Goal: Information Seeking & Learning: Check status

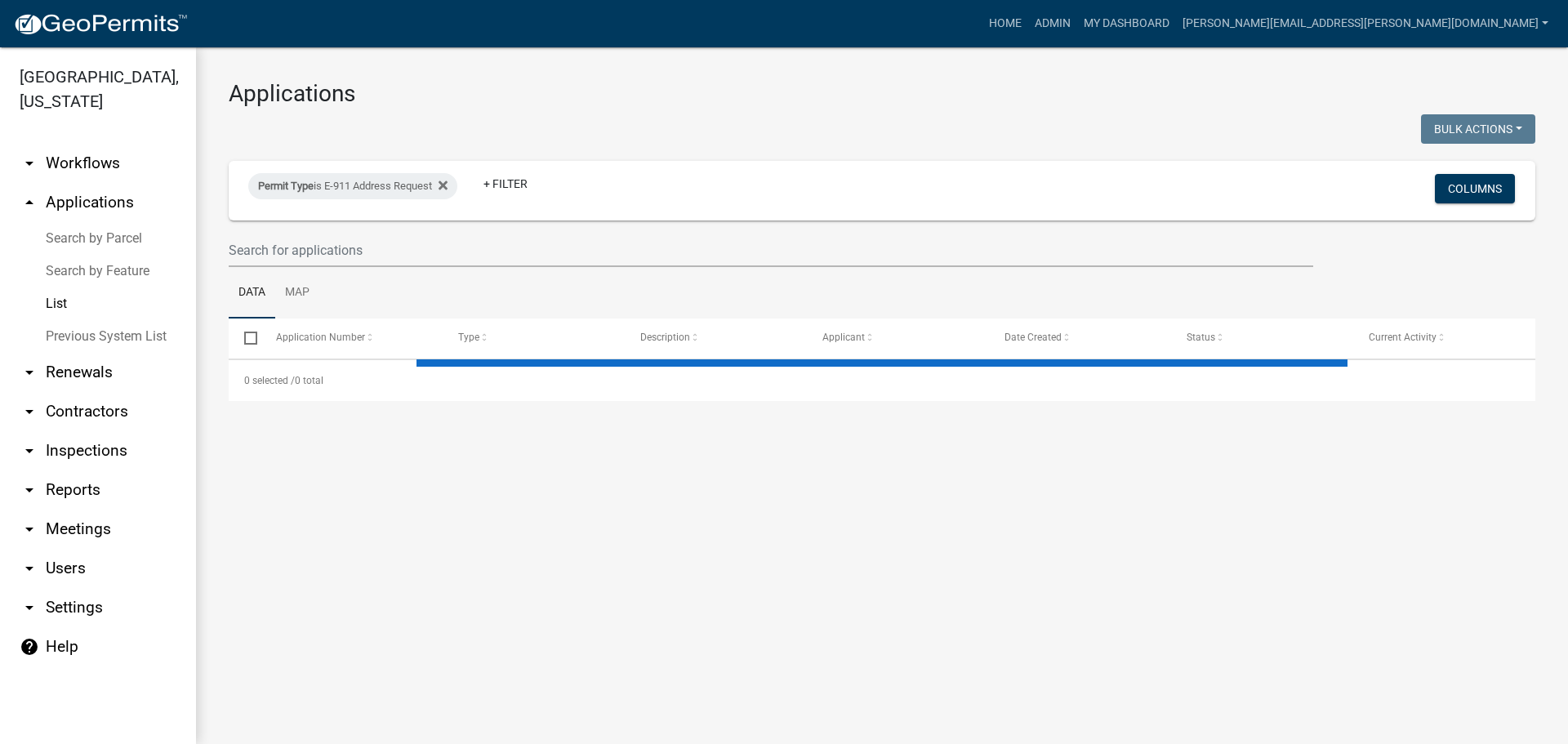
select select "3: 100"
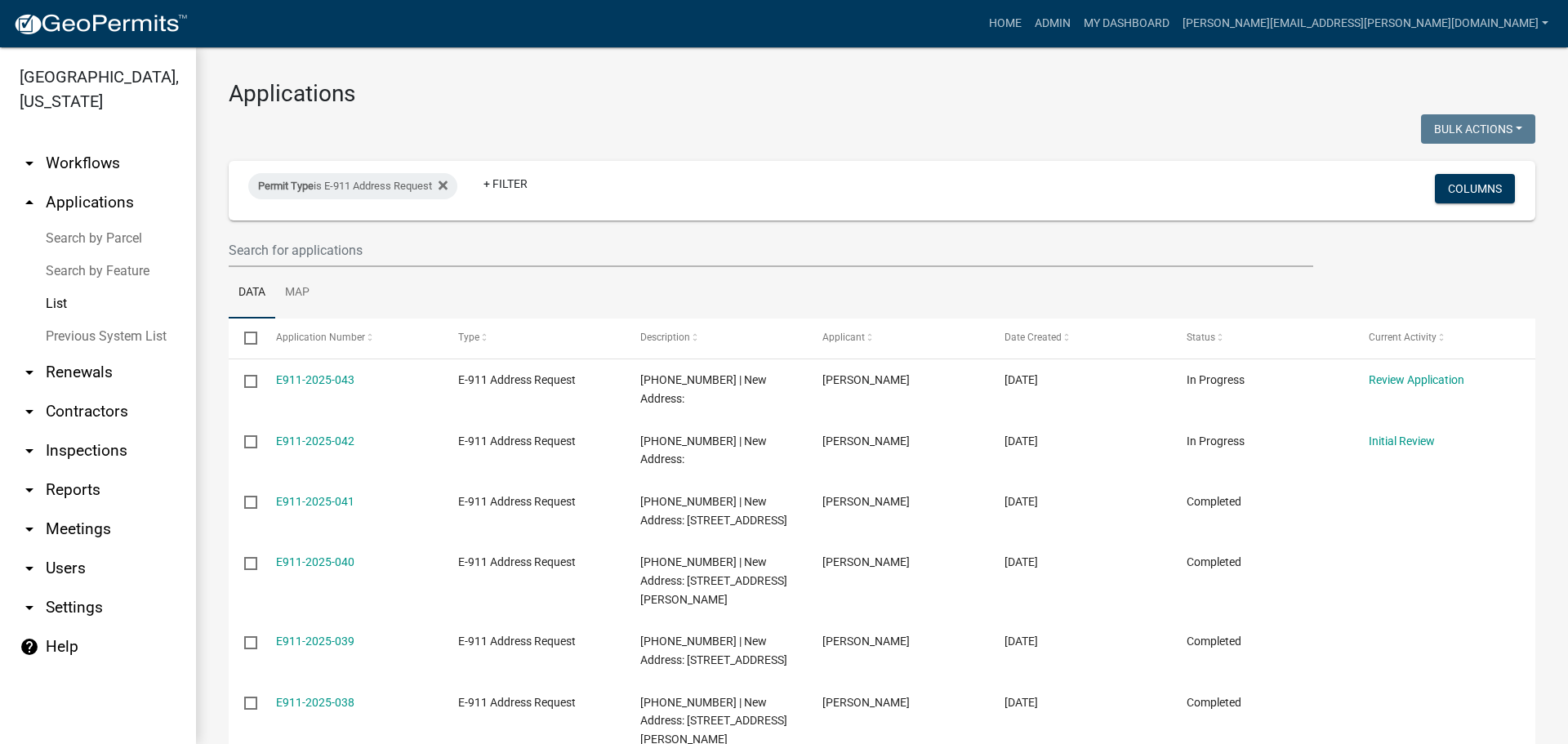
click at [49, 300] on link "List" at bounding box center [98, 304] width 196 height 33
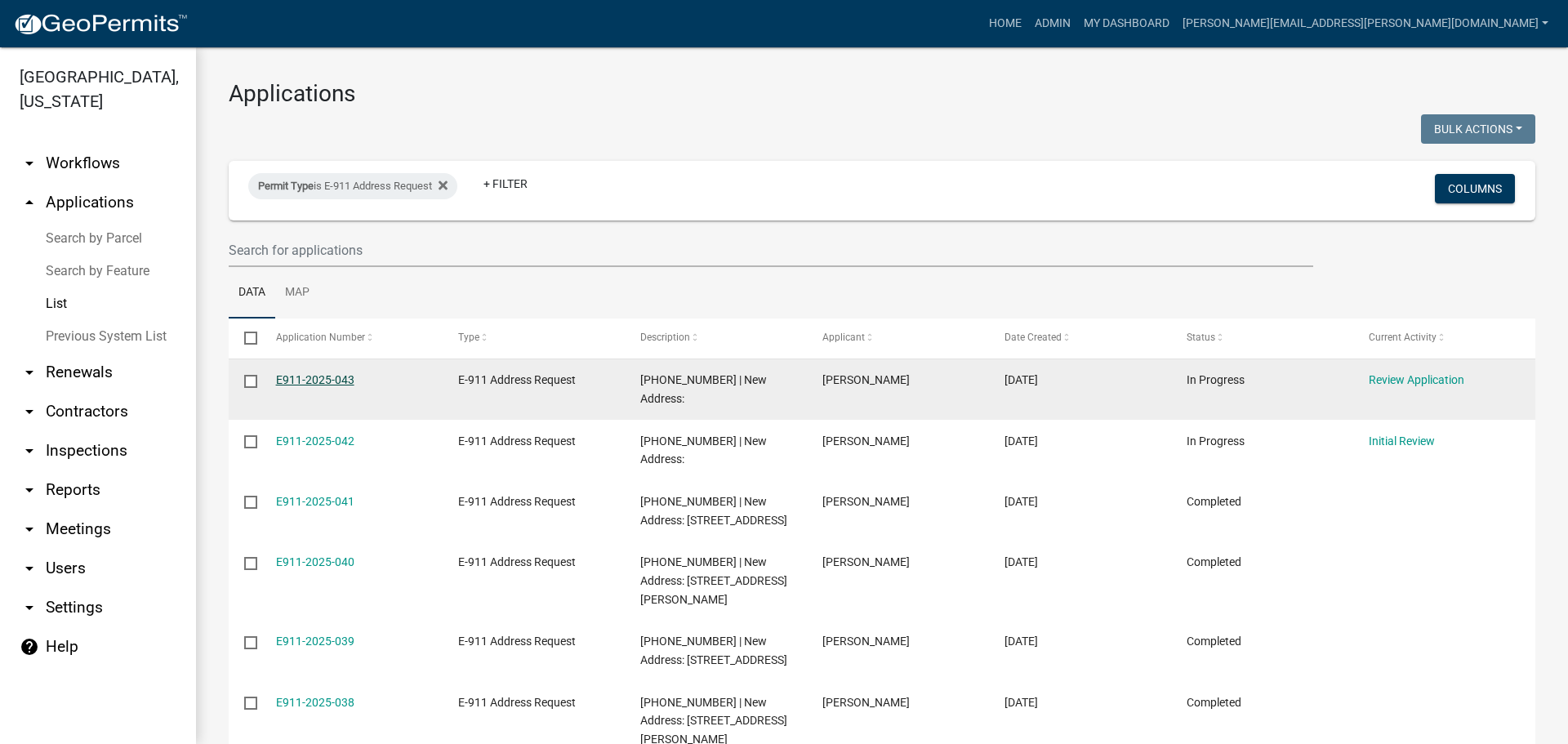
click at [319, 380] on link "E911-2025-043" at bounding box center [315, 380] width 78 height 13
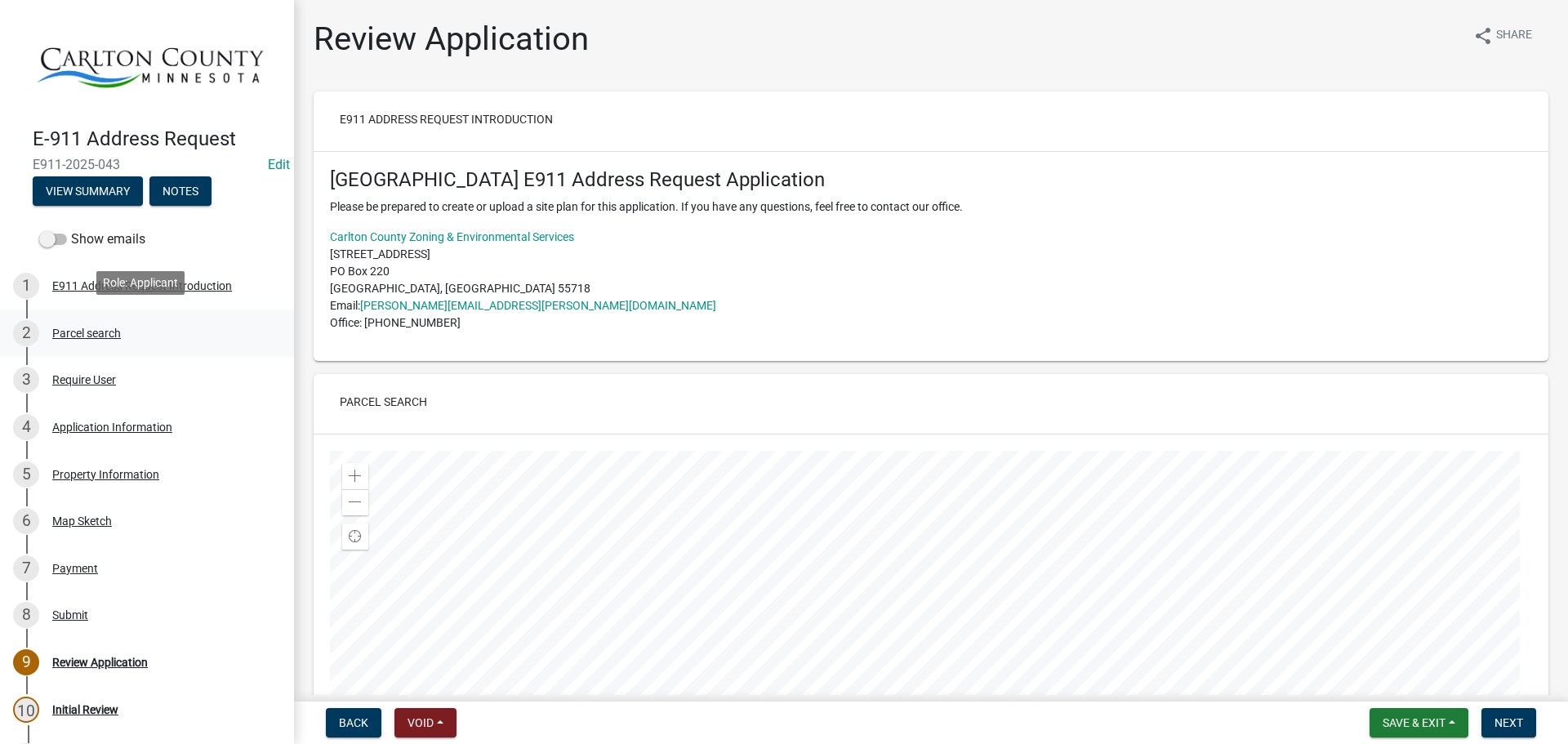
click at [95, 330] on div "Parcel search" at bounding box center [86, 333] width 68 height 11
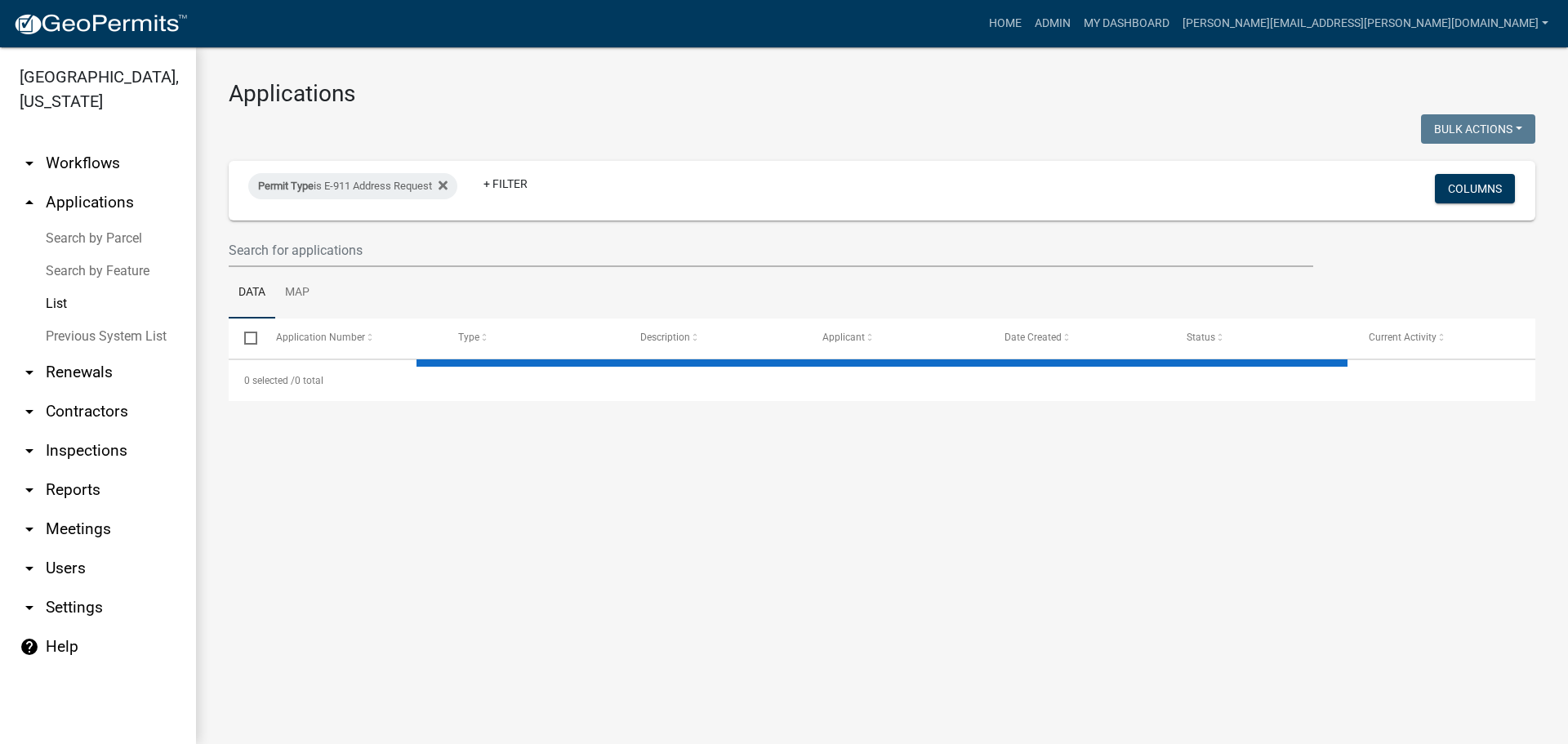
select select "3: 100"
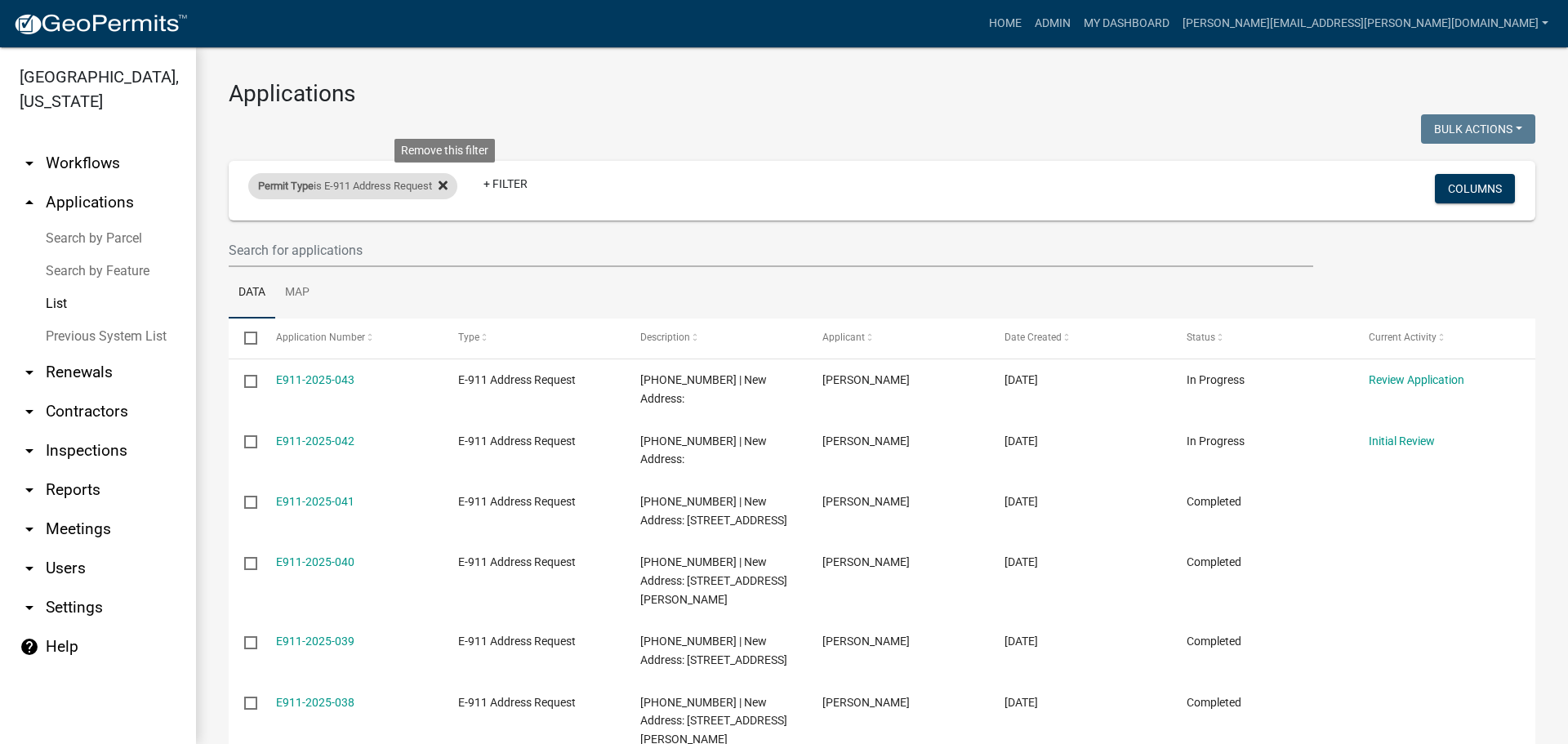
click at [447, 187] on icon at bounding box center [443, 185] width 9 height 9
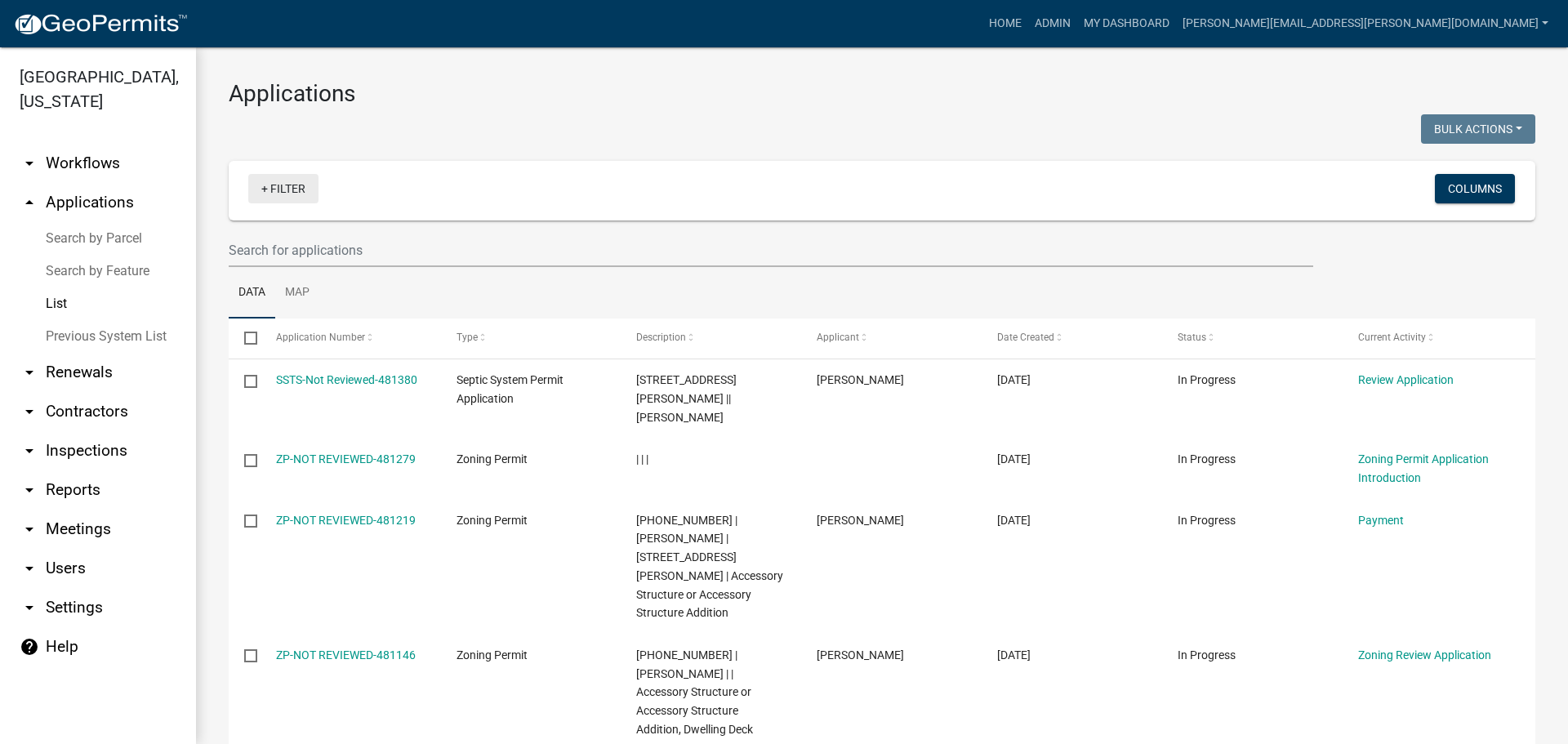
click at [299, 188] on link "+ Filter" at bounding box center [283, 189] width 70 height 29
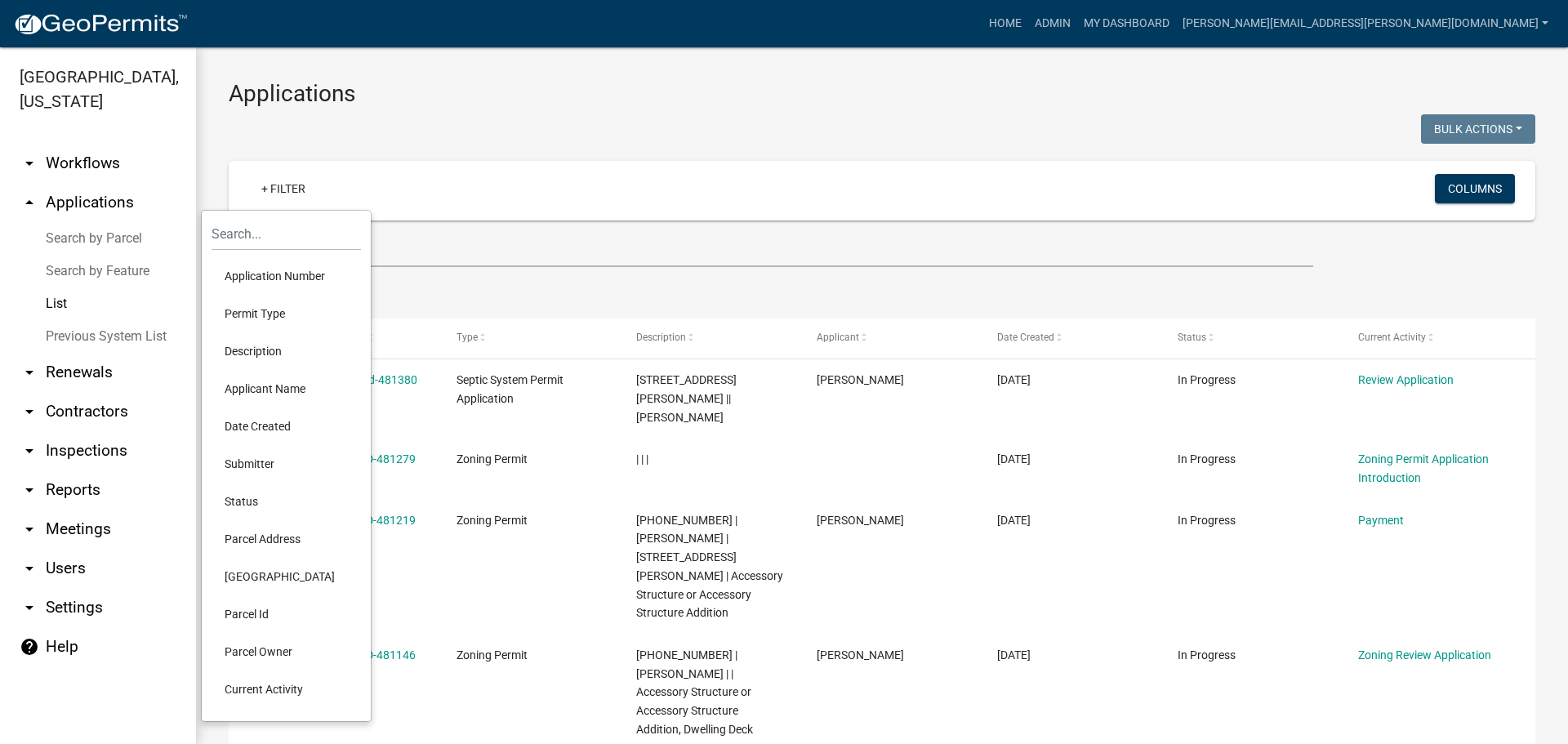
click at [280, 310] on li "Permit Type" at bounding box center [286, 313] width 149 height 37
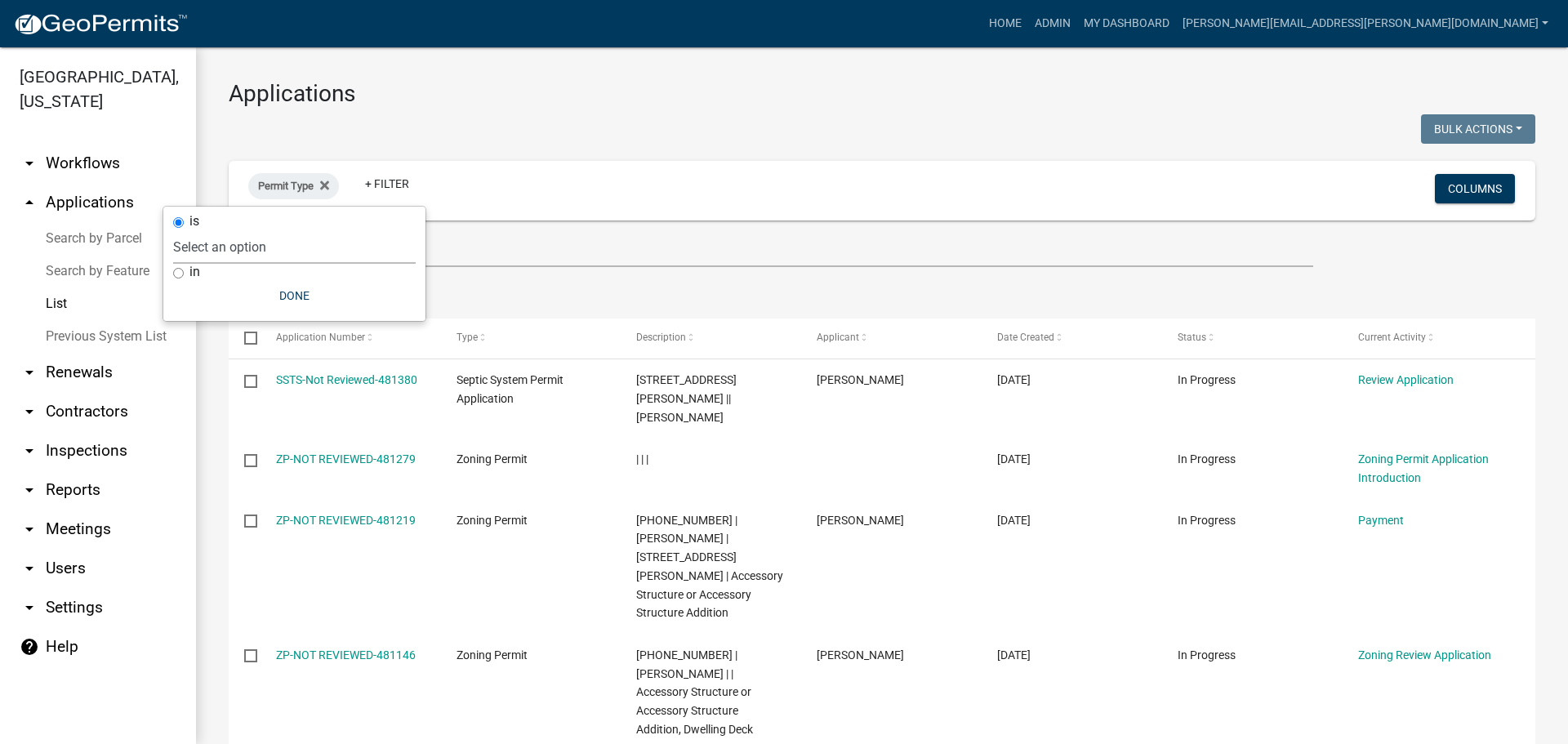
click at [274, 248] on select "Select an option Copy Of - Short Term [PERSON_NAME] DRAFT - CUP/IUP Application…" at bounding box center [295, 247] width 243 height 34
select select "4ea715b7-1725-4cb7-82be-3d693945ff20"
click at [258, 231] on select "Select an option Copy Of - Short Term [PERSON_NAME] DRAFT - CUP/IUP Application…" at bounding box center [295, 247] width 243 height 34
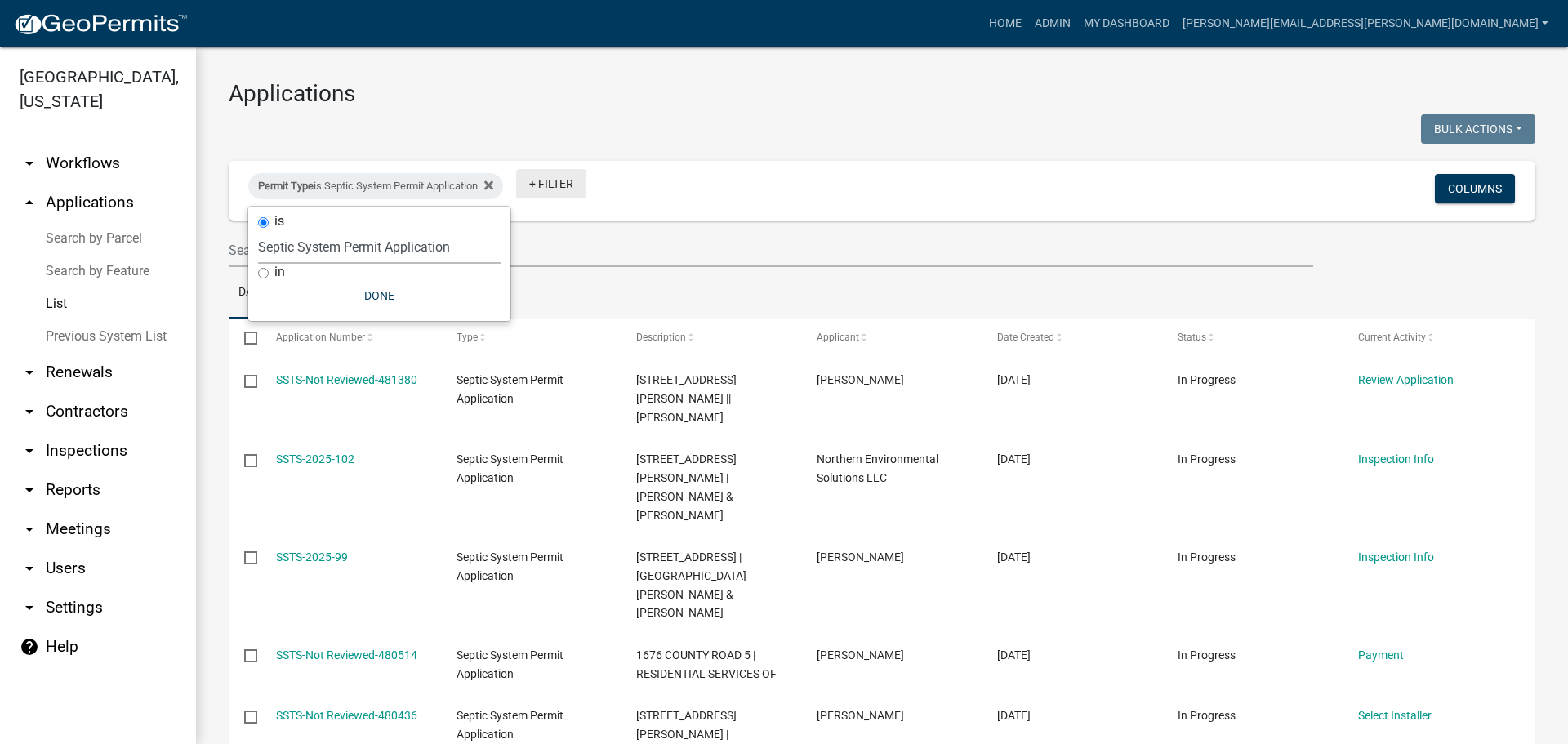
click at [575, 185] on link "+ Filter" at bounding box center [550, 184] width 70 height 29
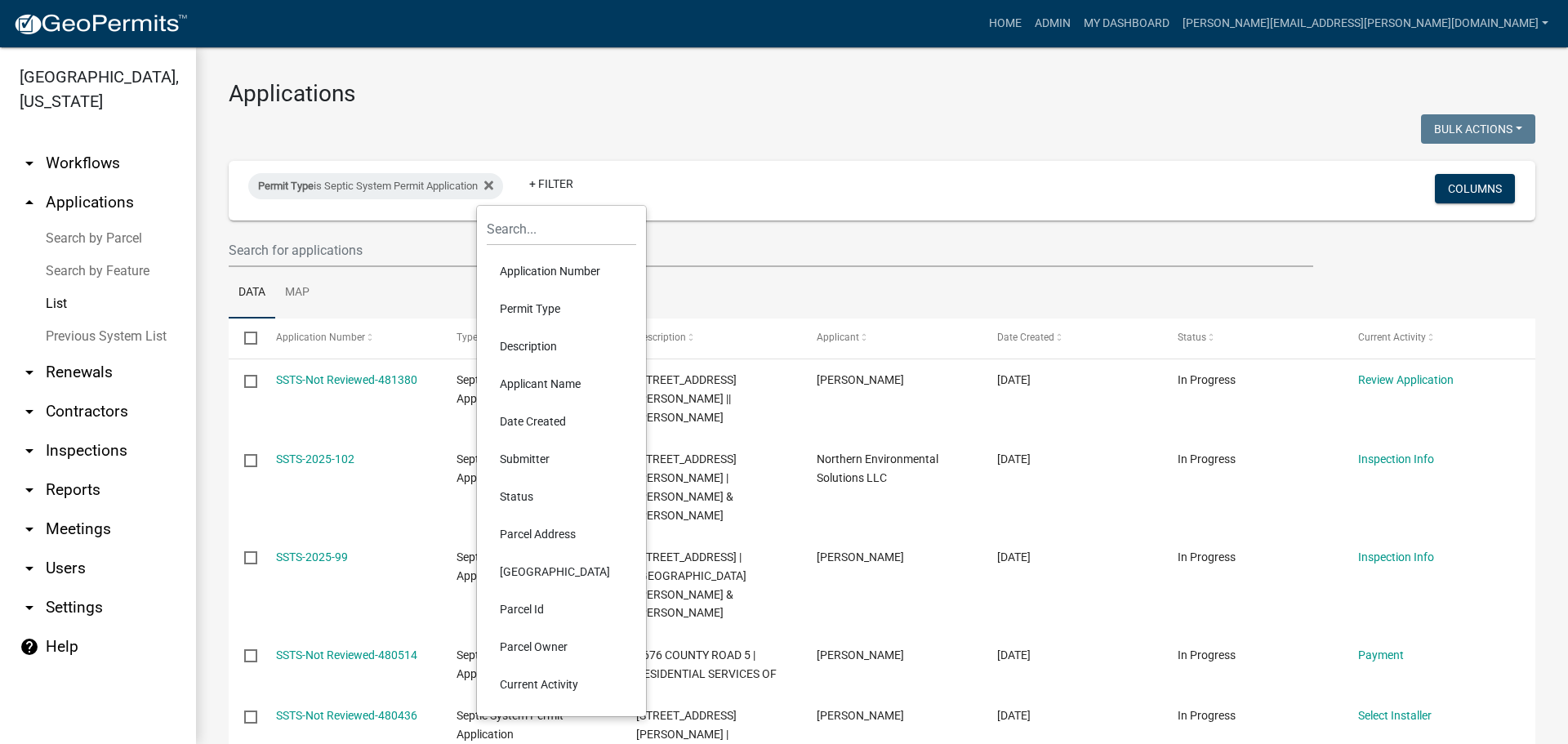
click at [524, 530] on li "Parcel Address" at bounding box center [562, 534] width 149 height 37
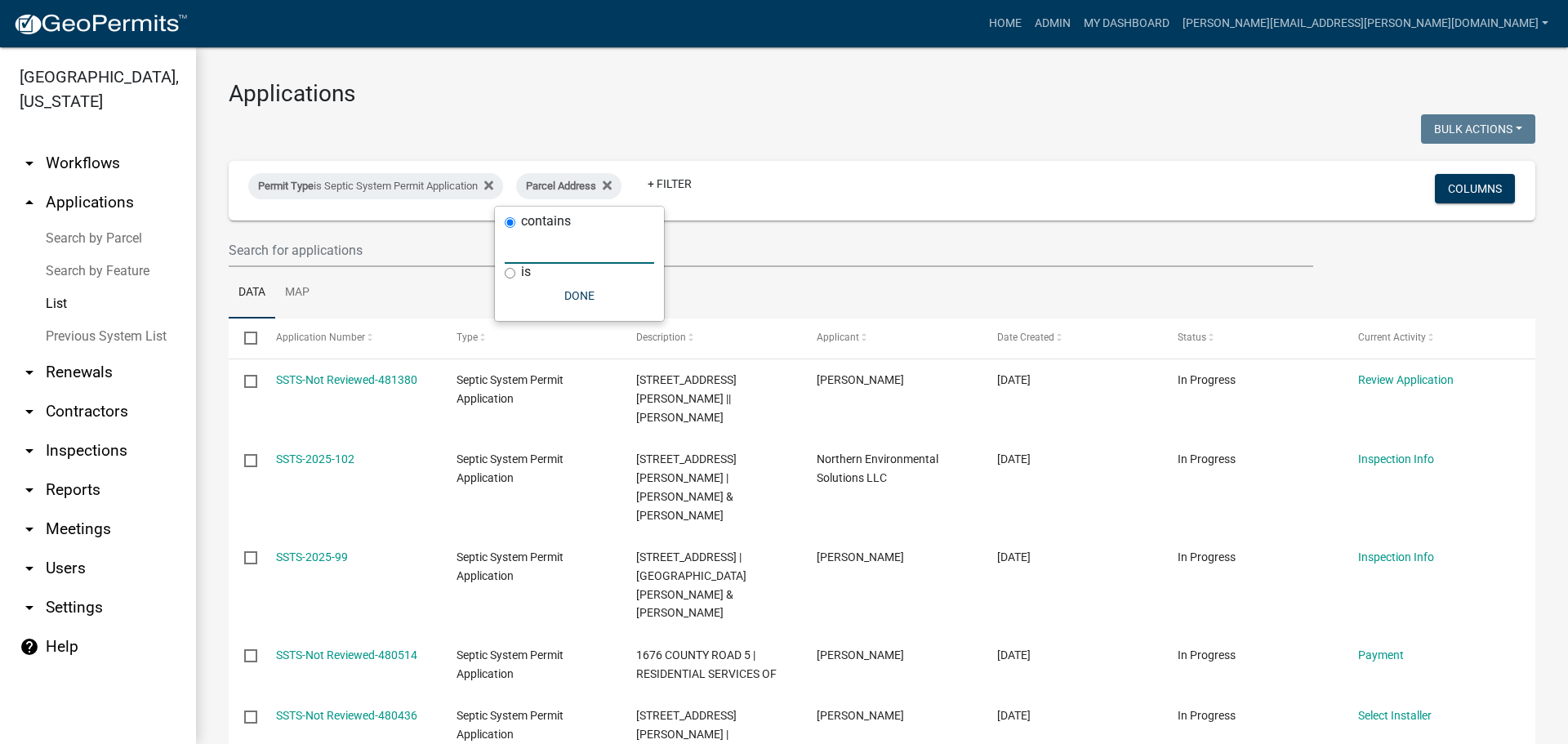
click at [552, 254] on input "text" at bounding box center [579, 247] width 149 height 34
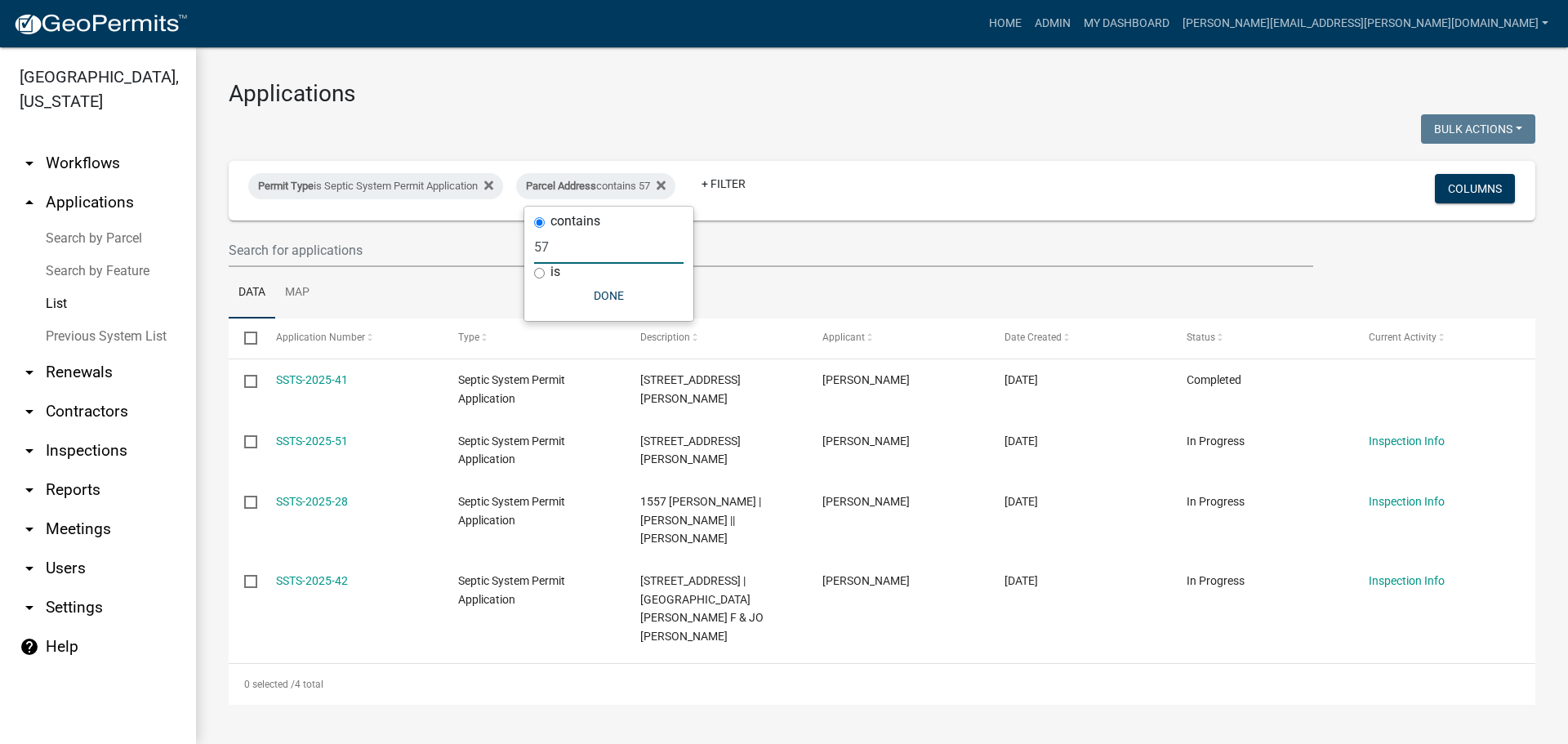
type input "5"
select select "3: 100"
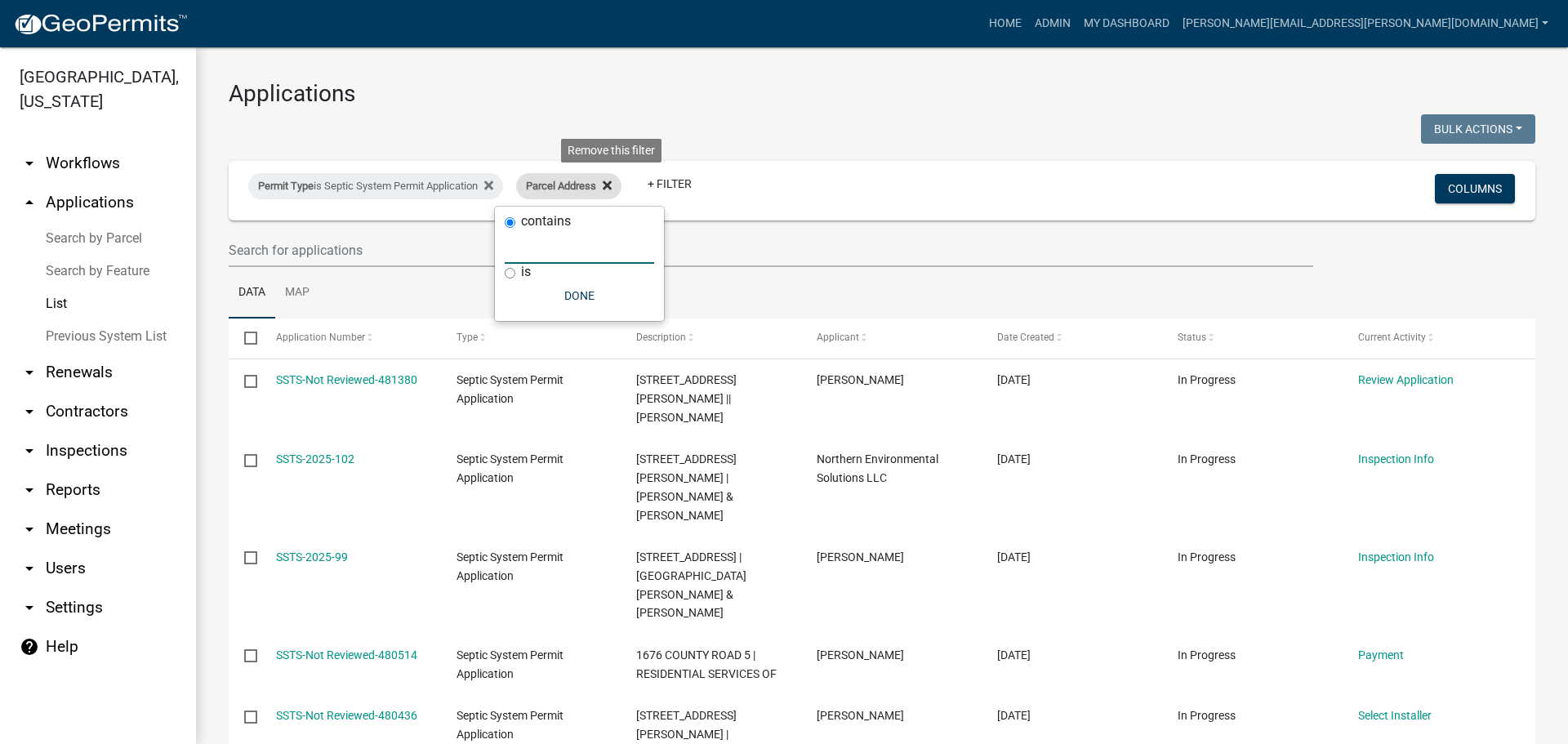
click at [612, 183] on icon at bounding box center [607, 185] width 9 height 9
click at [576, 182] on link "+ Filter" at bounding box center [550, 184] width 70 height 29
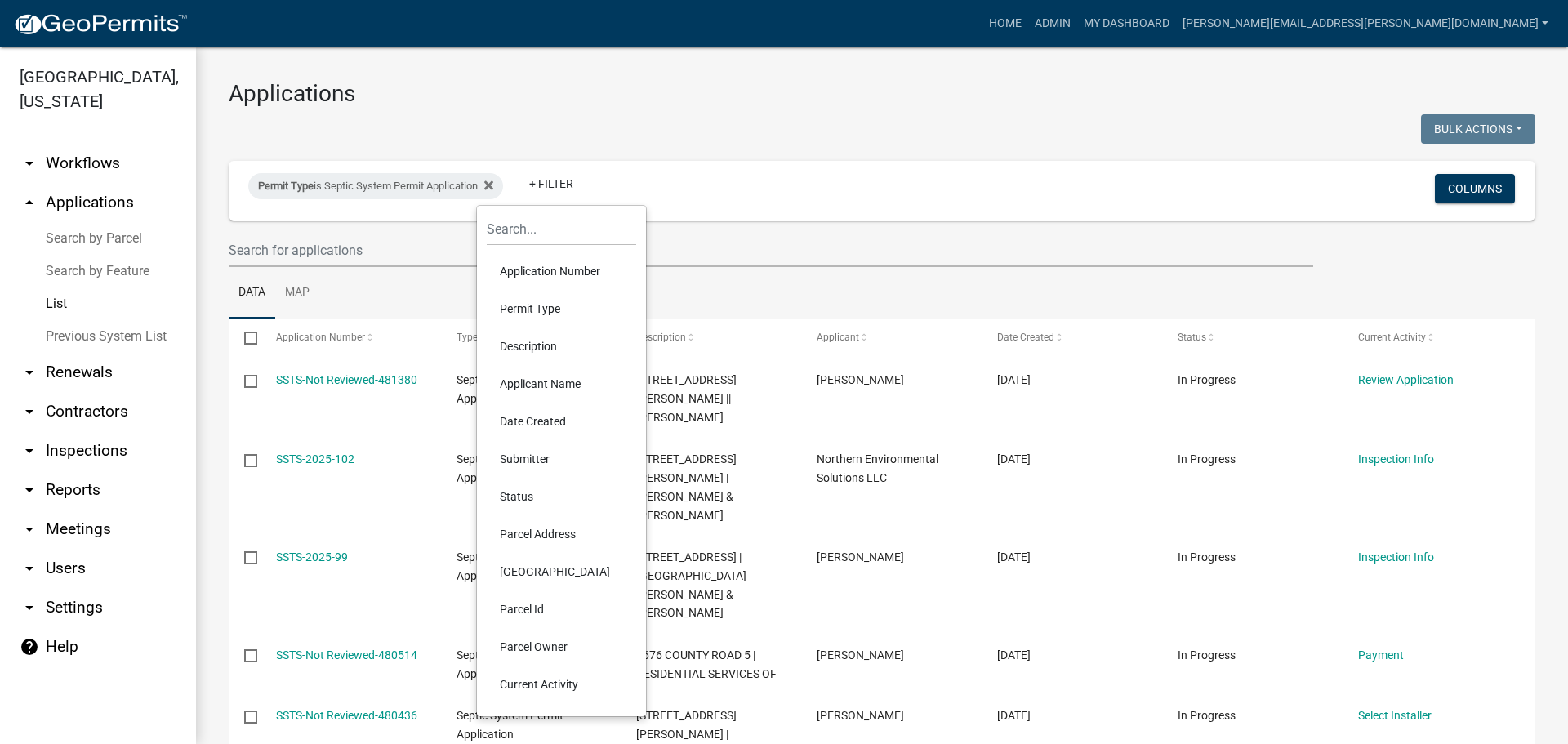
click at [526, 376] on li "Applicant Name" at bounding box center [562, 383] width 149 height 37
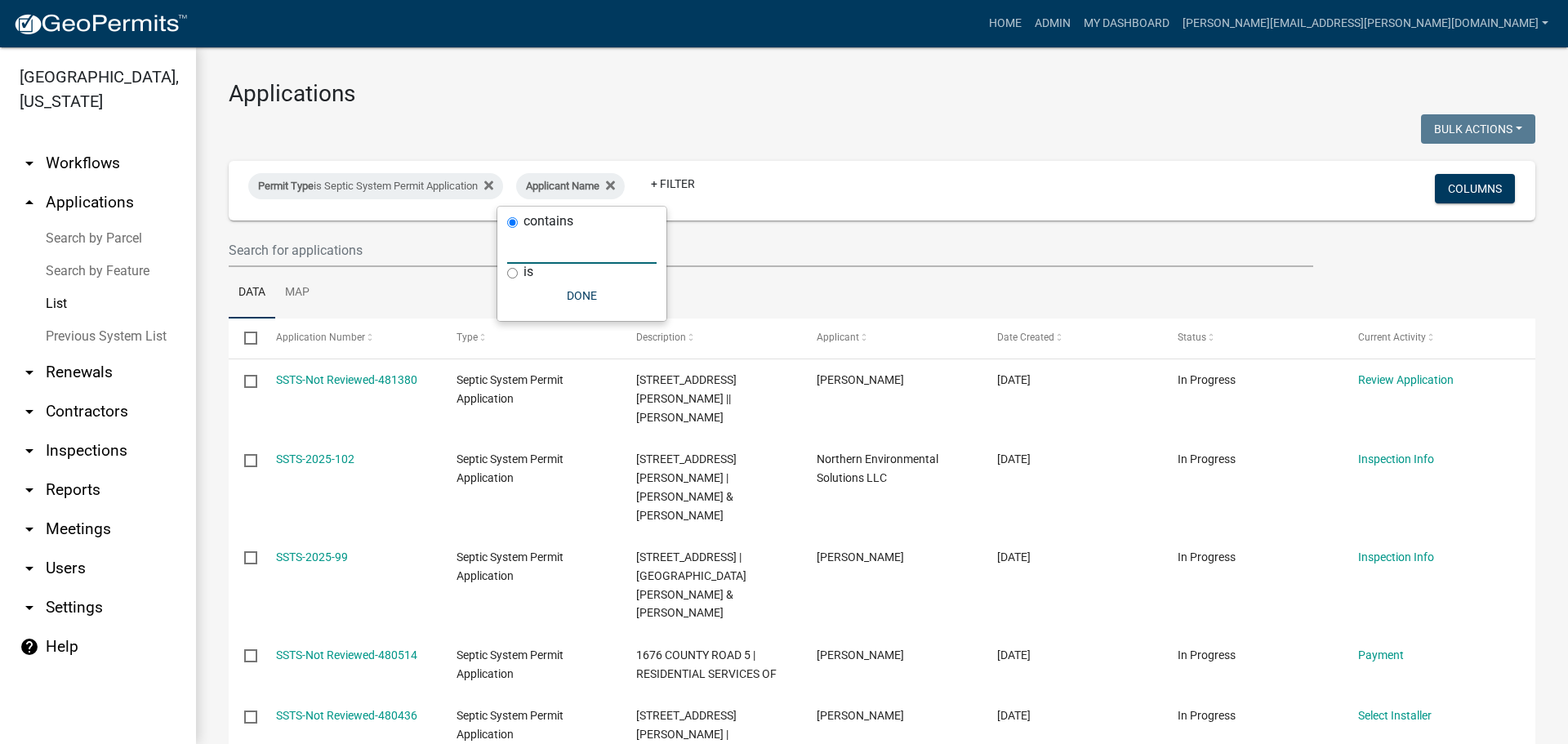
click at [532, 254] on input "text" at bounding box center [582, 247] width 149 height 34
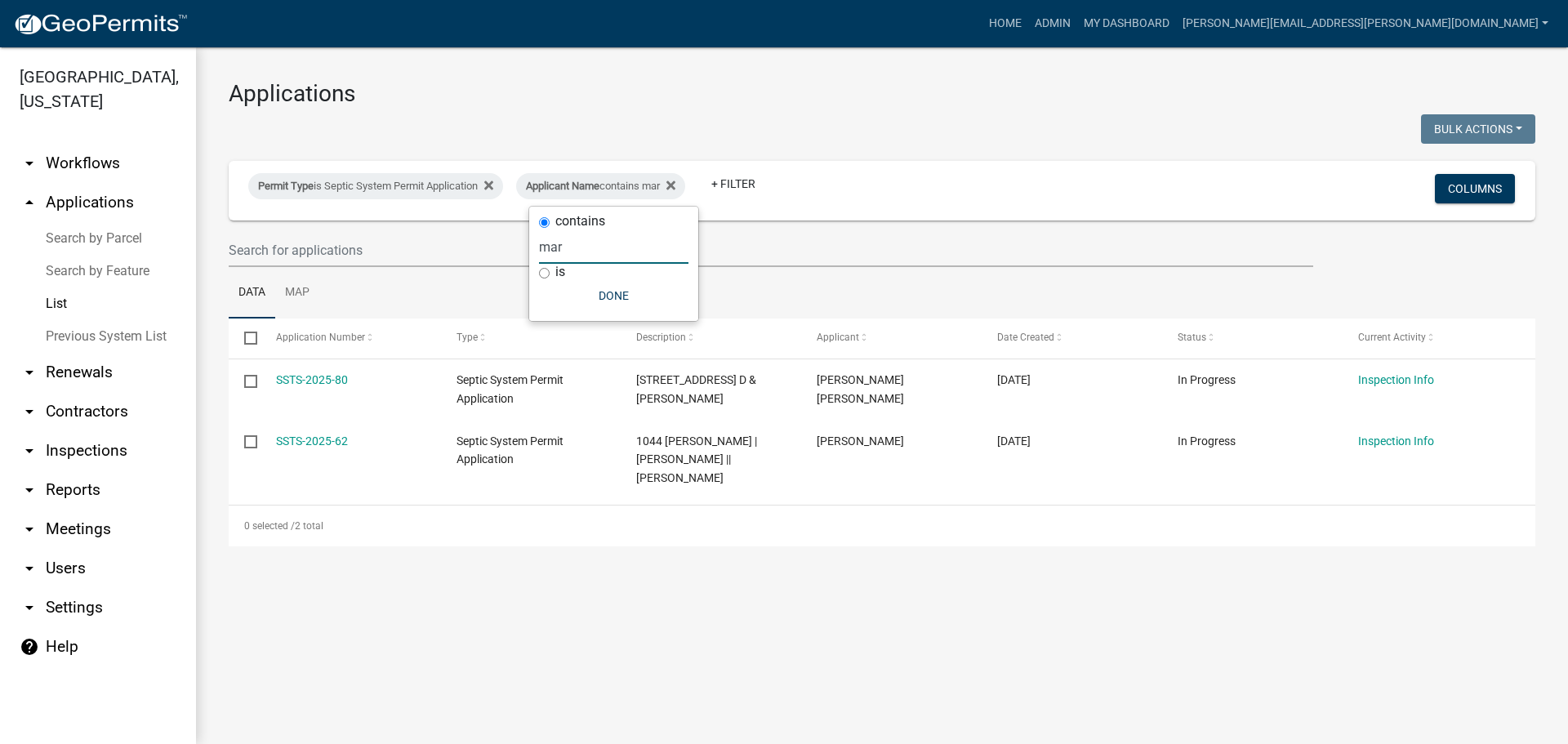
click at [530, 248] on div "contains mar is Done" at bounding box center [614, 264] width 169 height 114
type input "th"
select select "3: 100"
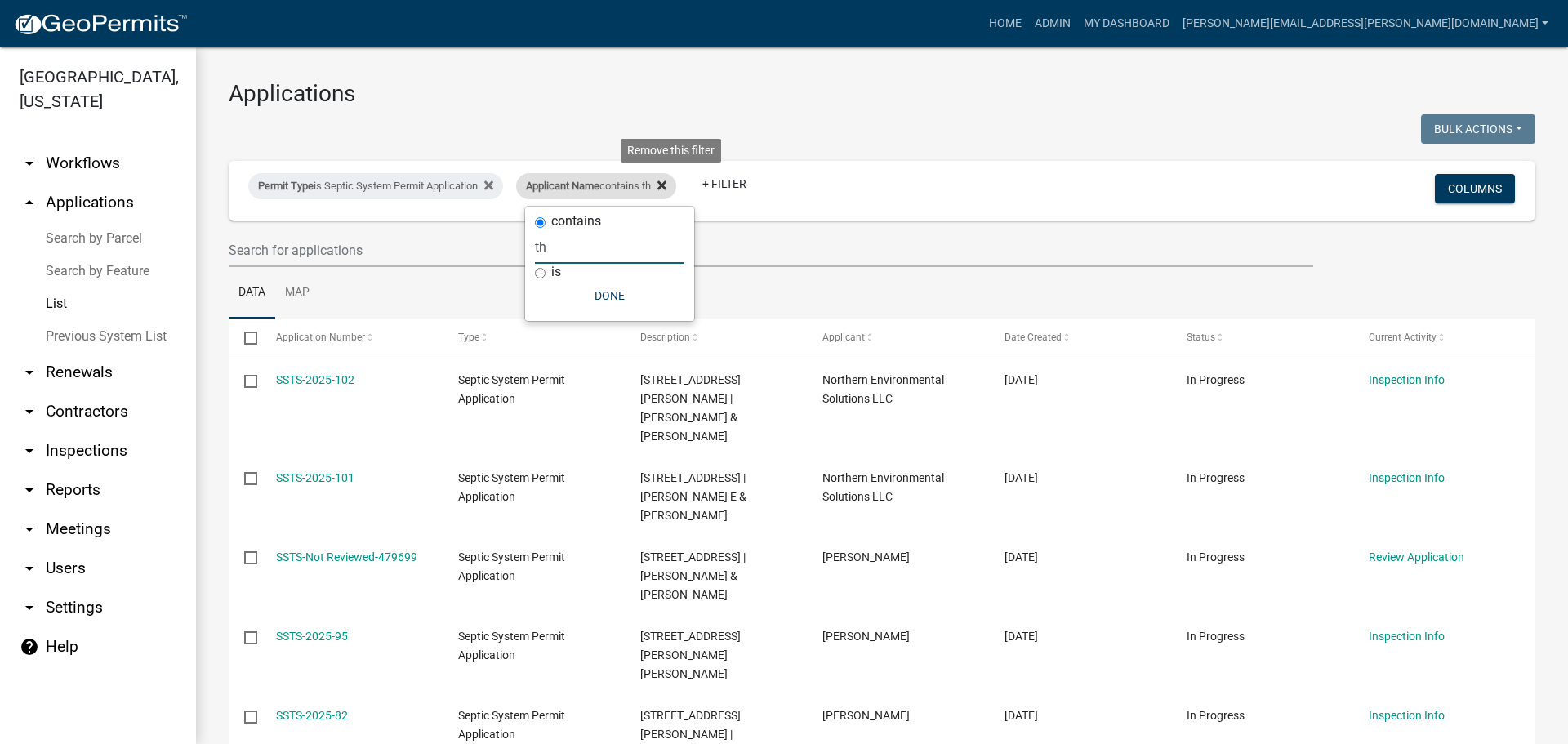
type input "th"
click at [667, 183] on icon at bounding box center [661, 185] width 9 height 13
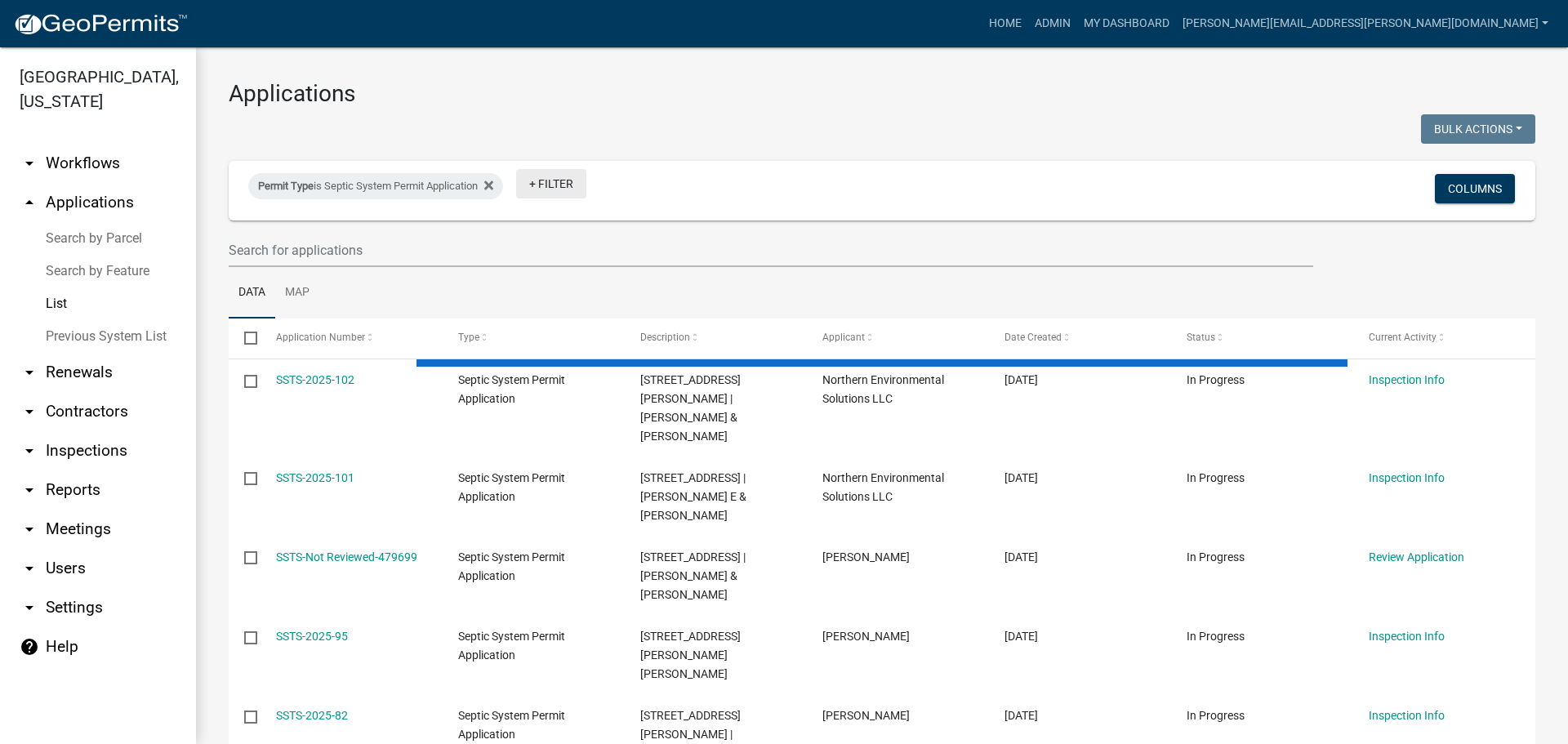
click at [576, 187] on link "+ Filter" at bounding box center [550, 184] width 70 height 29
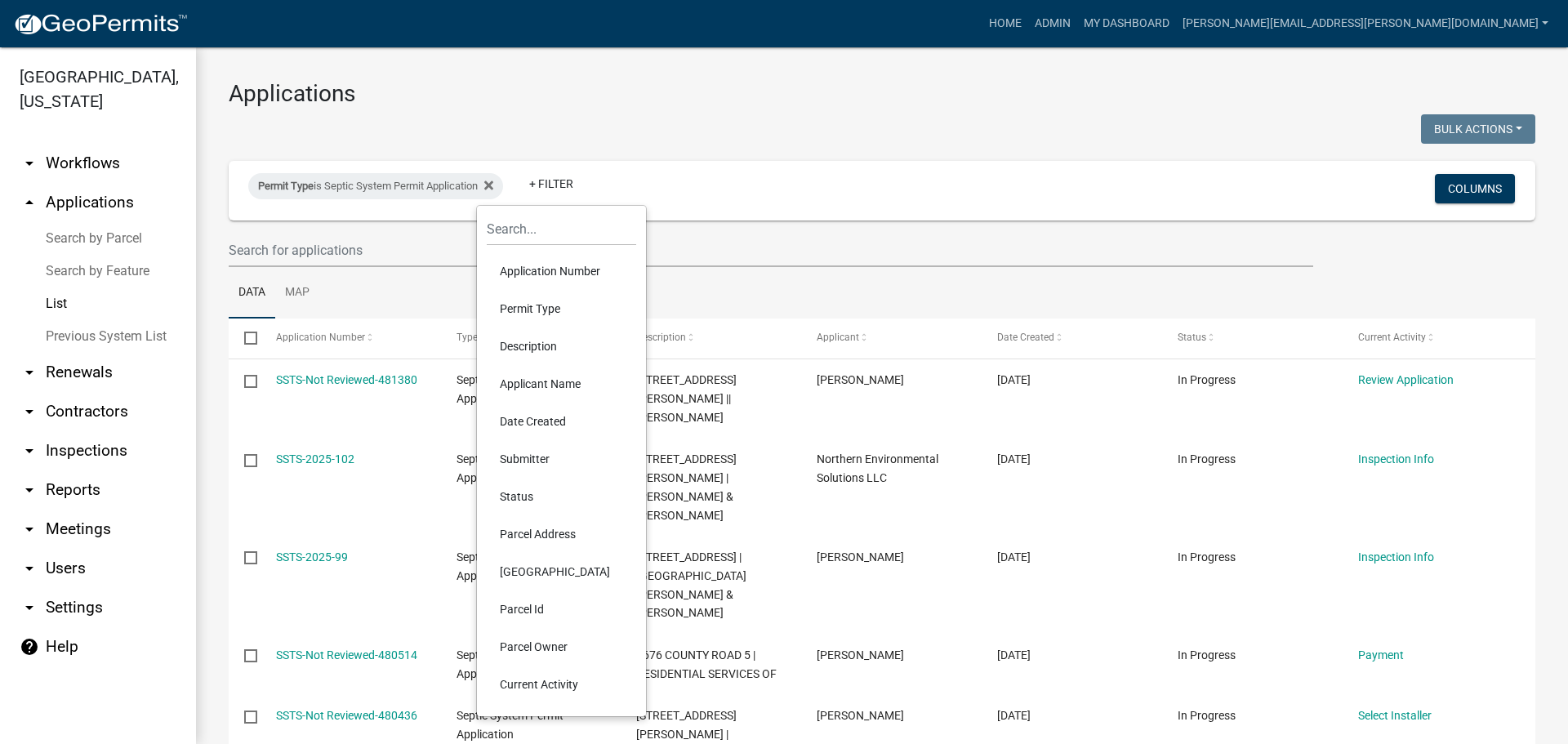
click at [538, 536] on li "Parcel Address" at bounding box center [562, 534] width 149 height 37
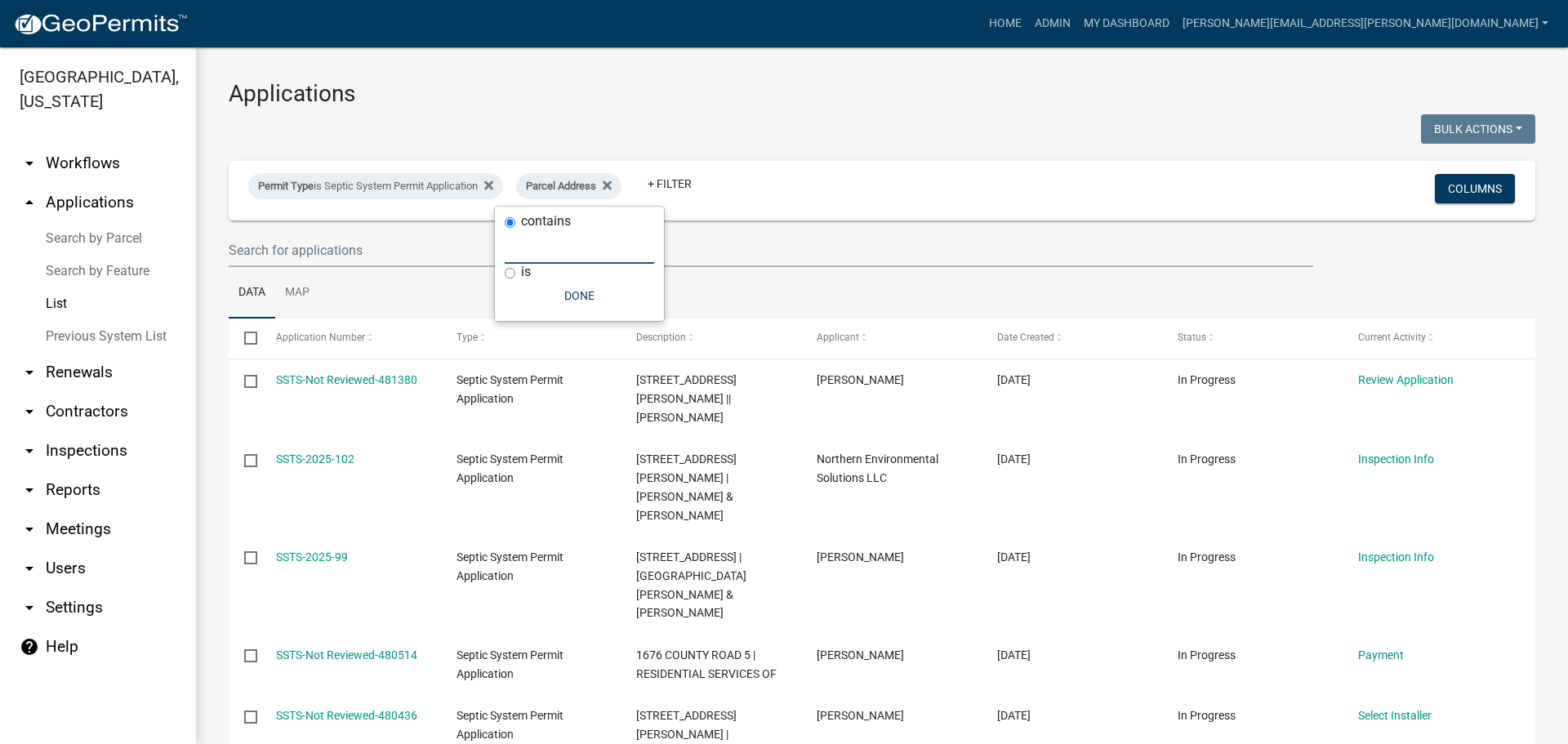
click at [557, 251] on input "text" at bounding box center [579, 247] width 149 height 34
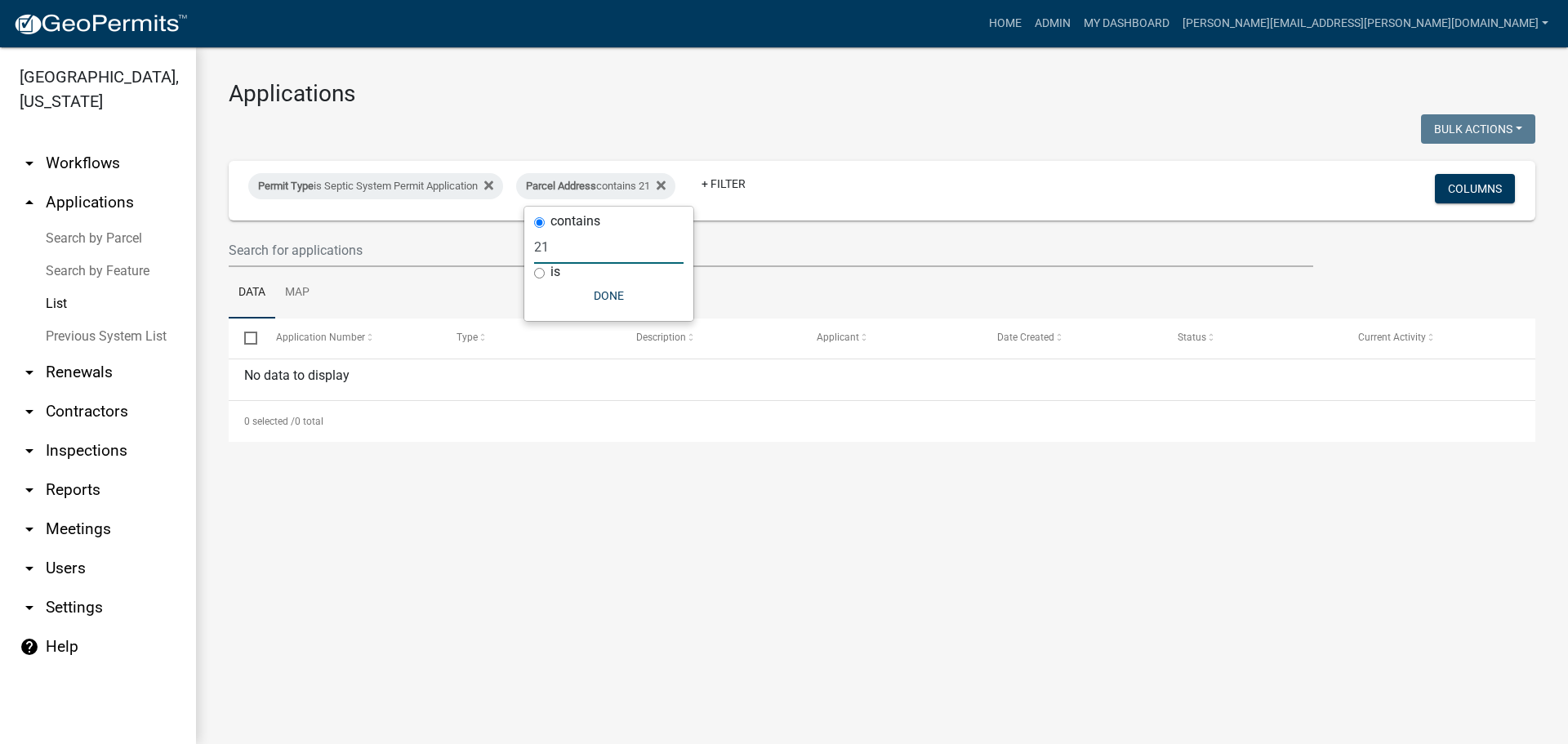
type input "2"
select select "3: 100"
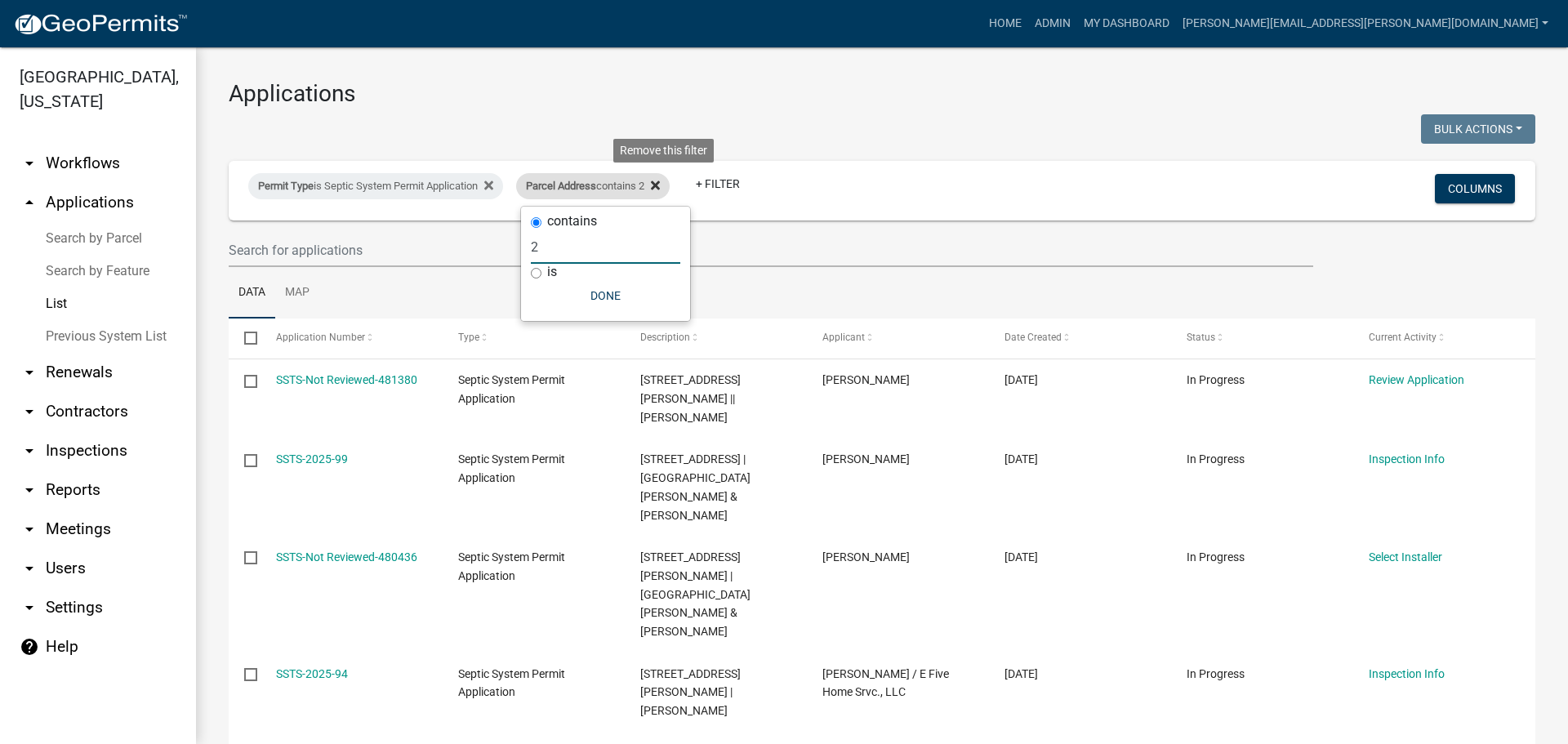
type input "2"
click at [660, 184] on icon at bounding box center [655, 185] width 9 height 9
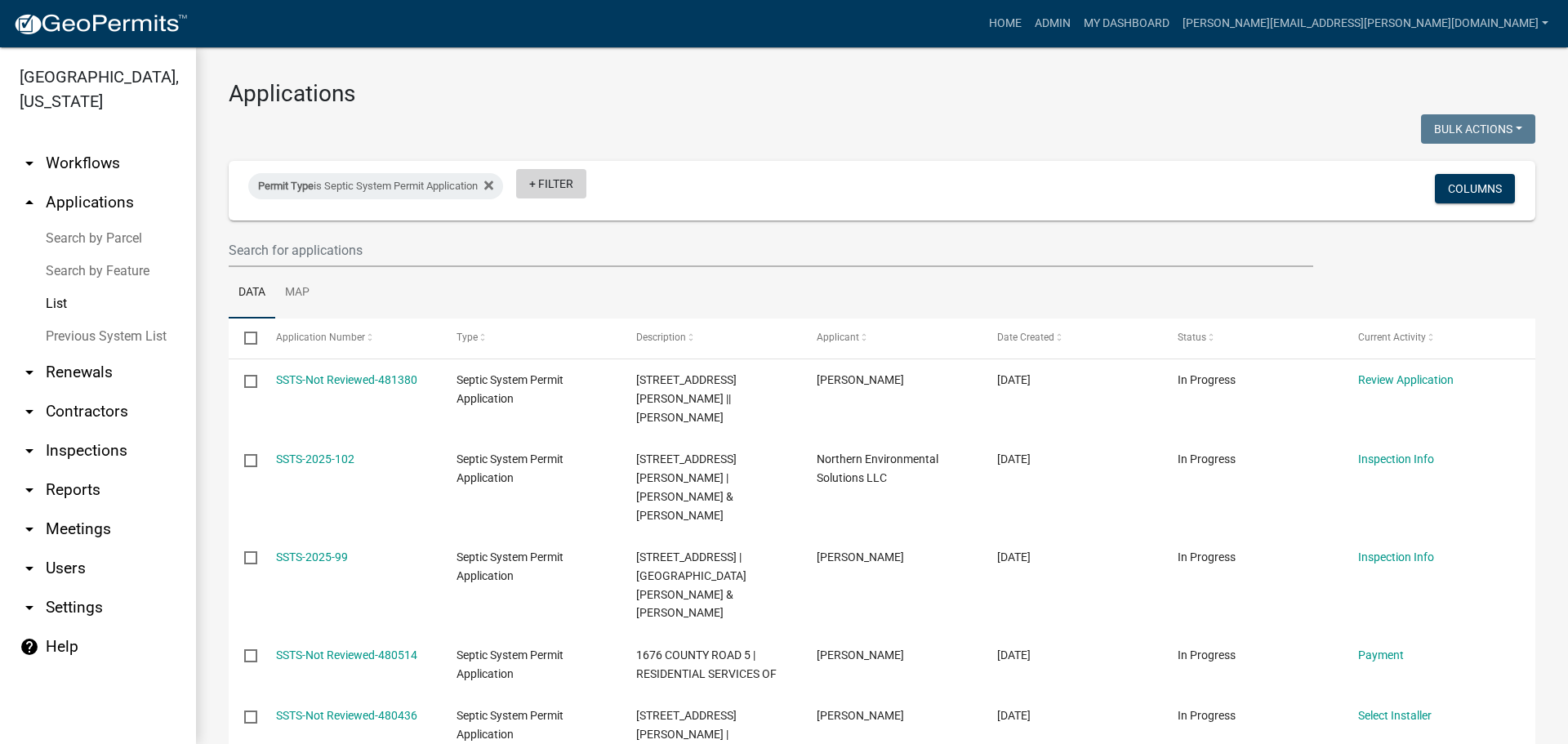
click at [575, 176] on link "+ Filter" at bounding box center [550, 184] width 70 height 29
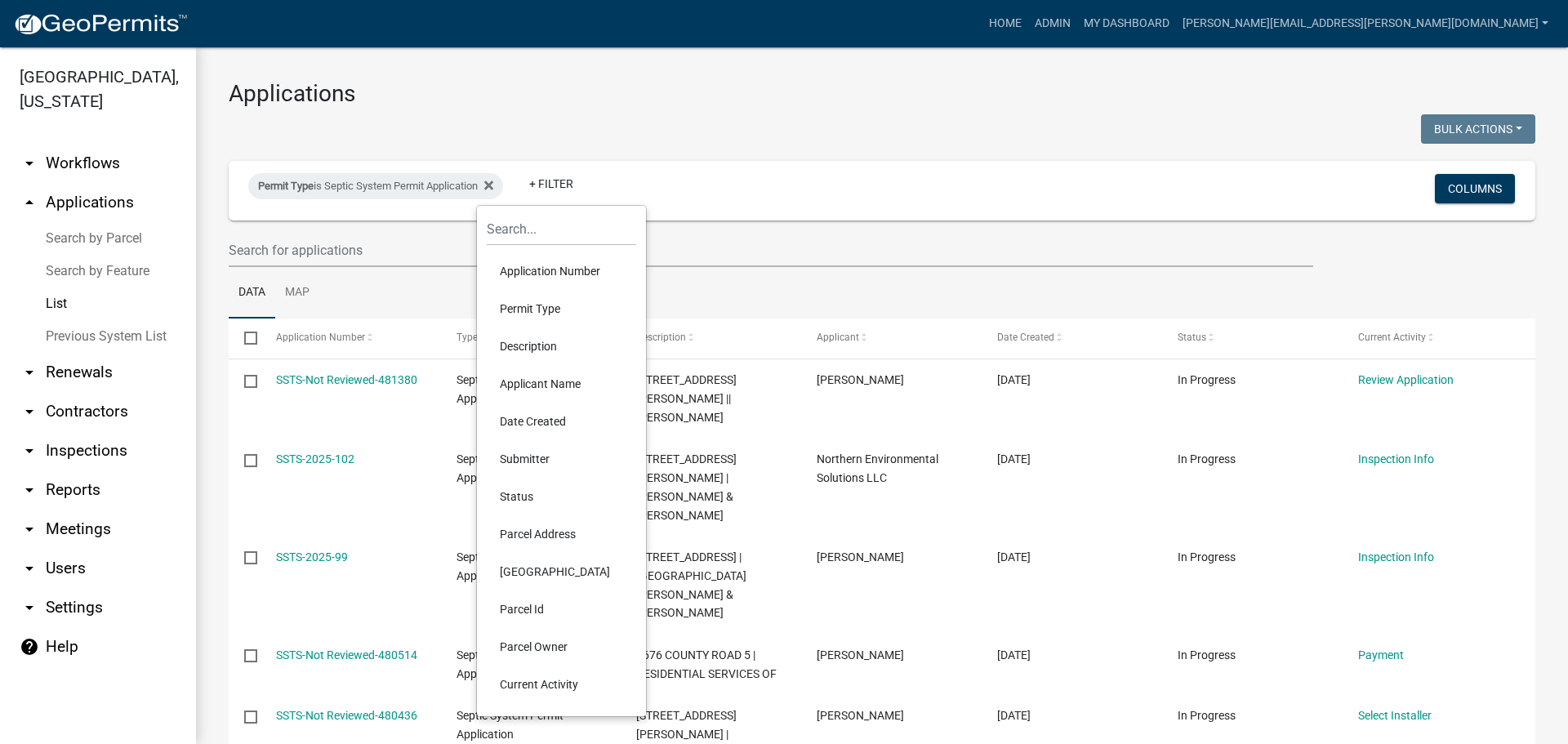
click at [515, 613] on li "Parcel Id" at bounding box center [562, 609] width 149 height 37
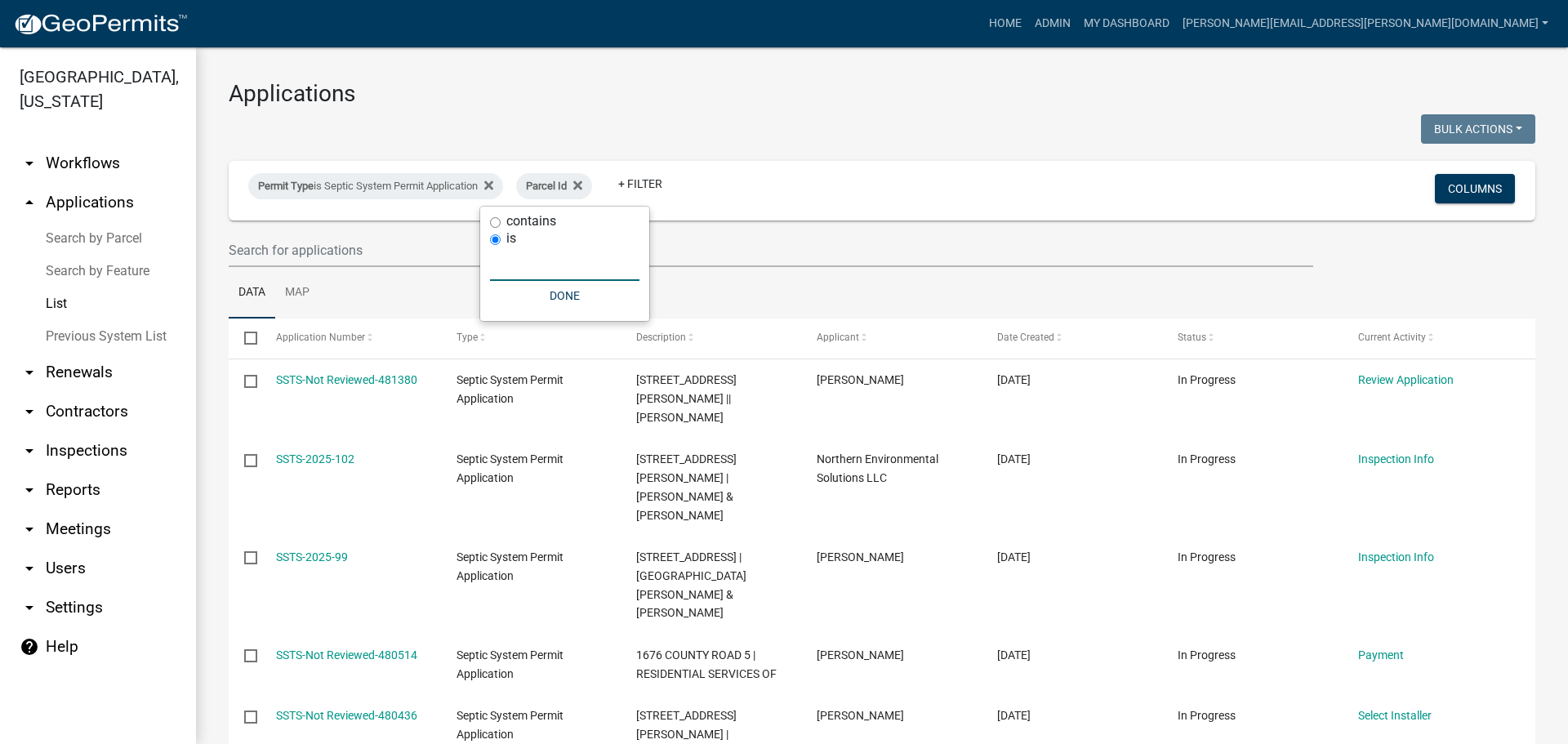
click at [511, 262] on input "text" at bounding box center [564, 264] width 149 height 34
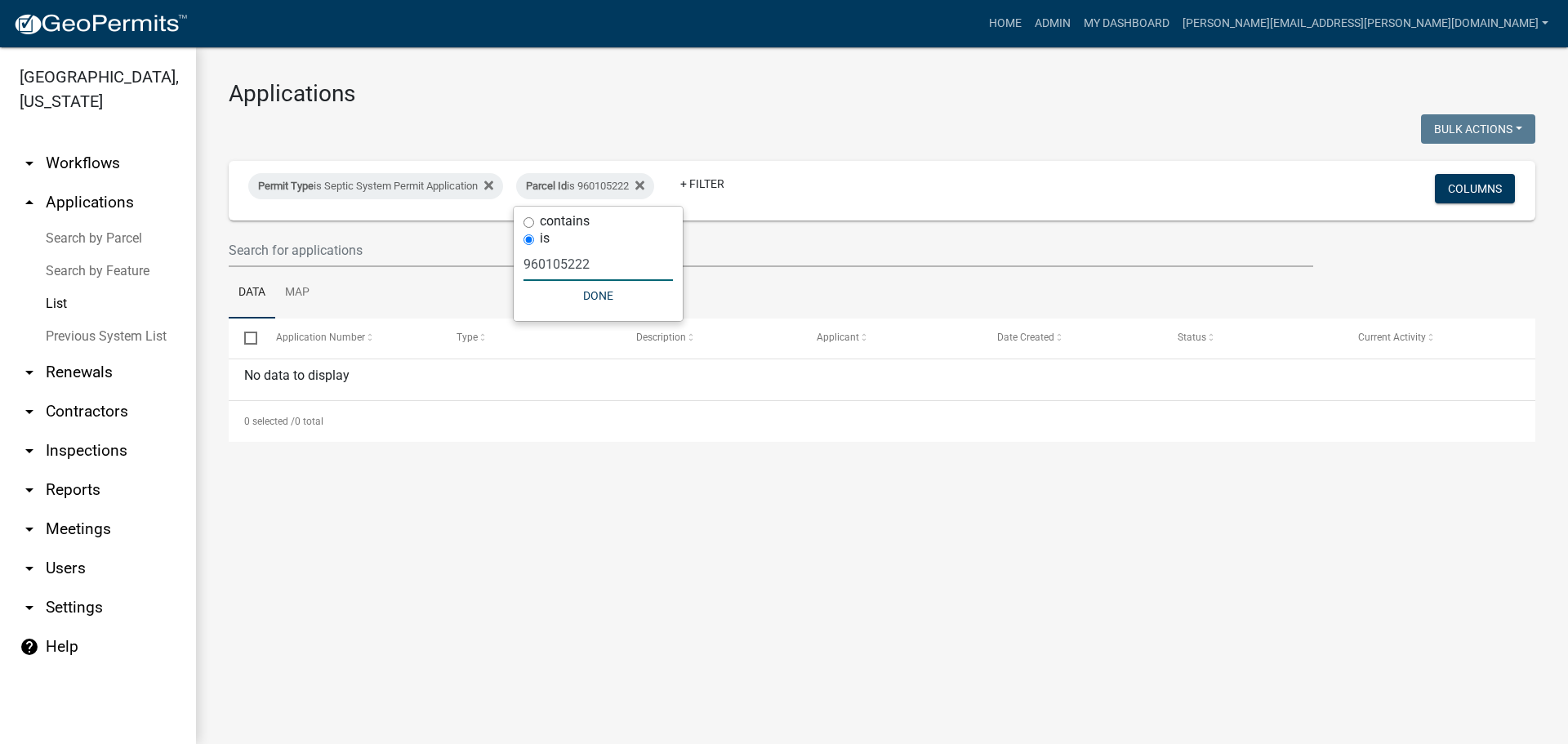
type input "960105222"
click at [644, 185] on icon at bounding box center [640, 185] width 9 height 9
select select "3: 100"
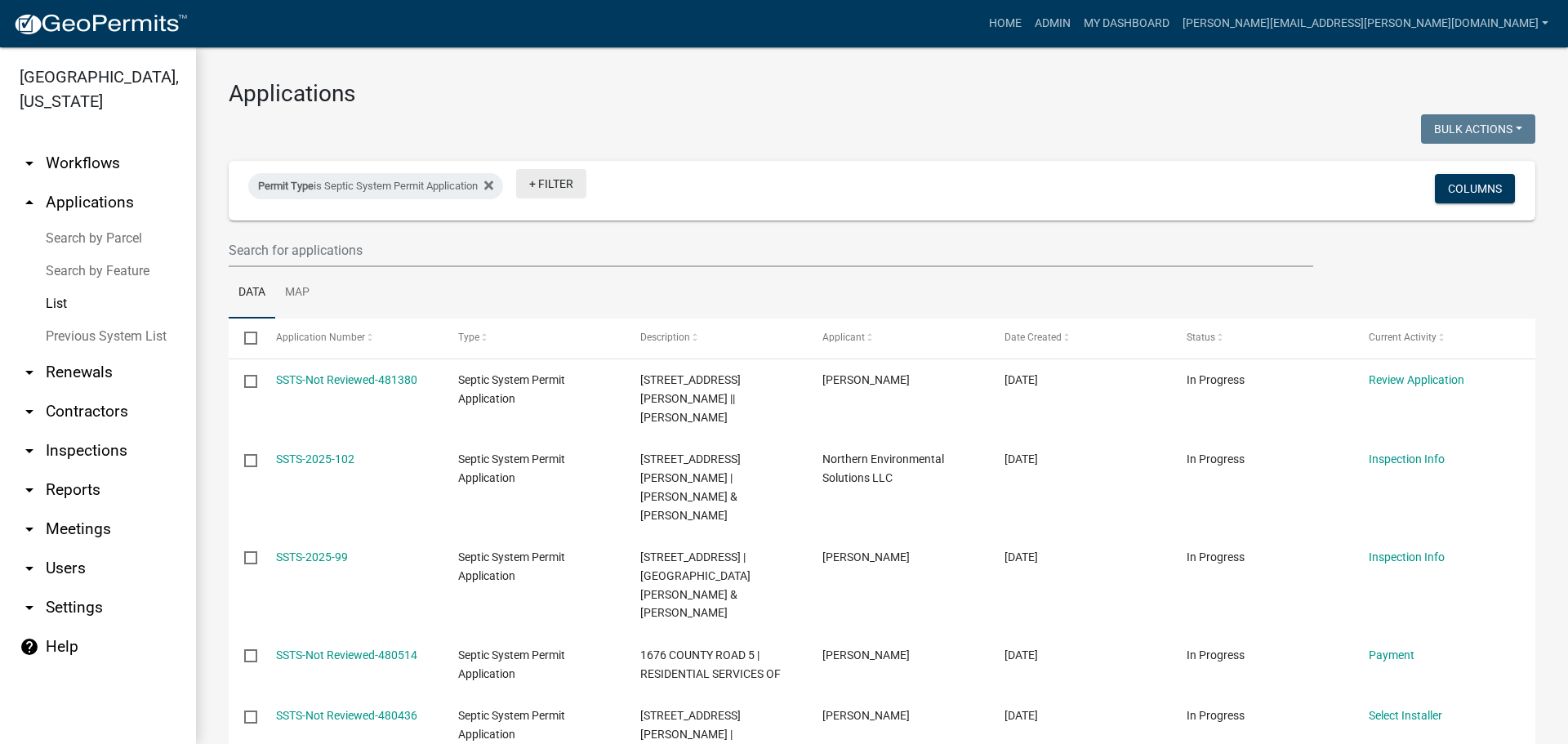
click at [565, 179] on link "+ Filter" at bounding box center [550, 184] width 70 height 29
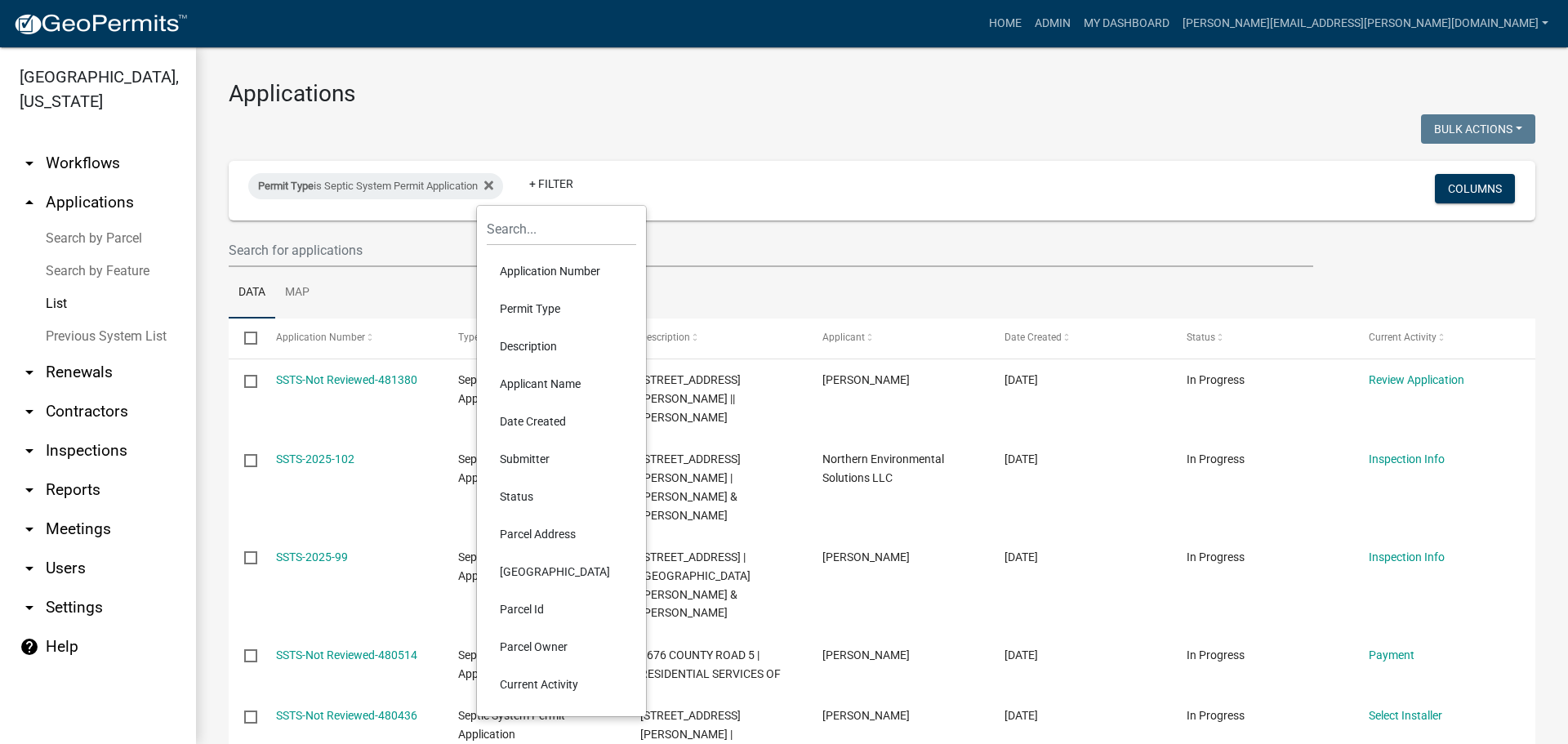
click at [530, 532] on li "Parcel Address" at bounding box center [562, 534] width 149 height 37
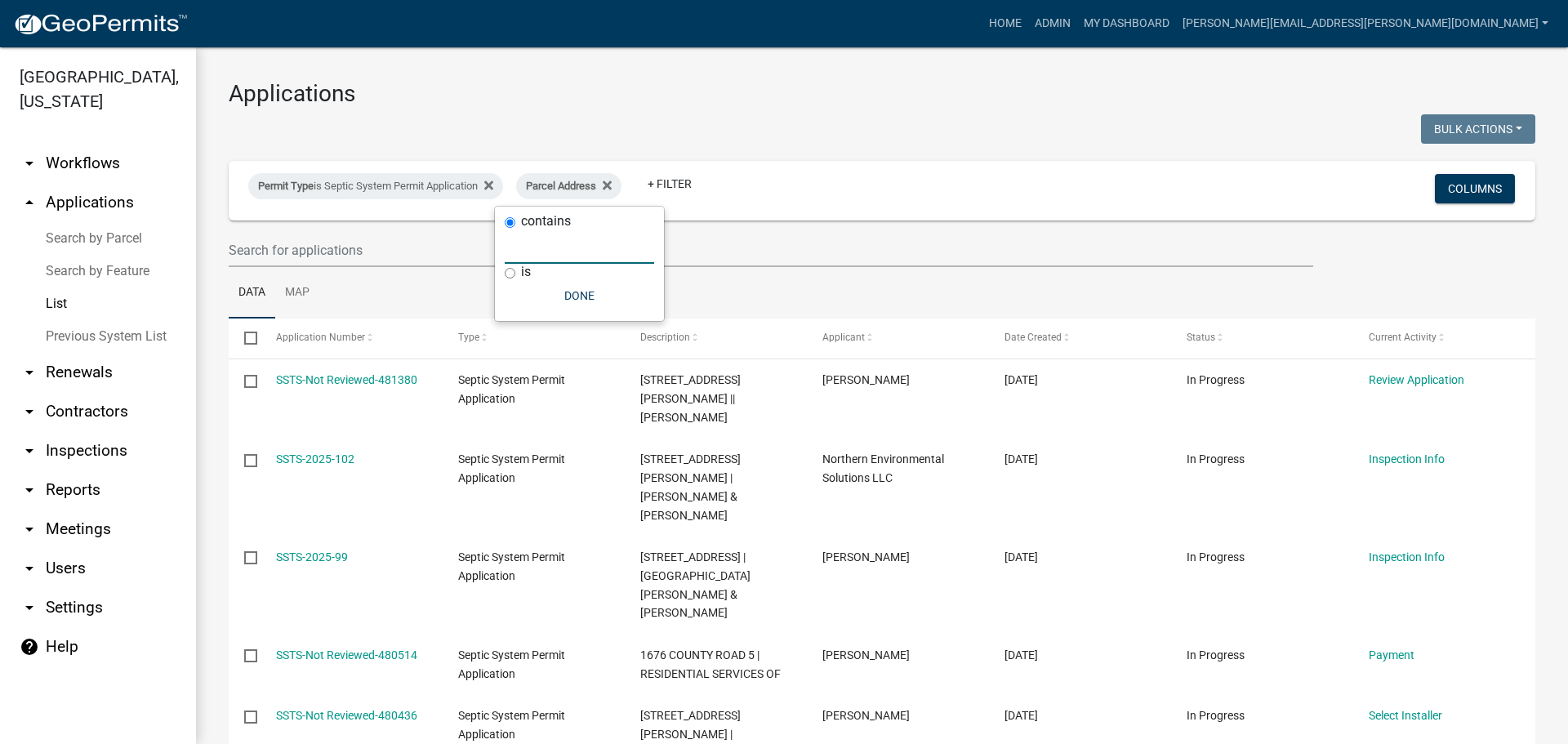
click at [515, 246] on input "text" at bounding box center [579, 247] width 149 height 34
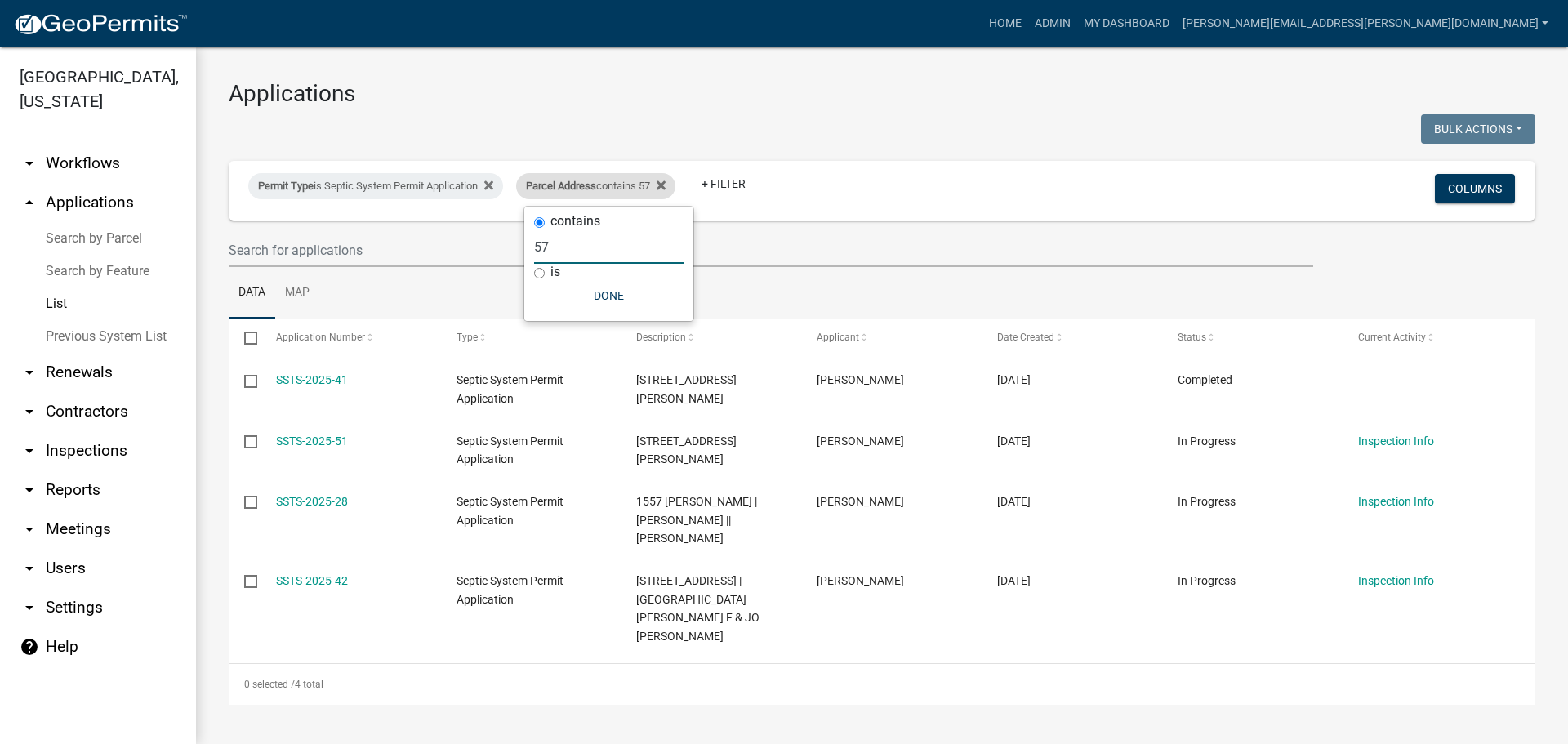
type input "57"
click at [675, 189] on div "Parcel Address contains 57" at bounding box center [595, 186] width 159 height 26
